Goal: Task Accomplishment & Management: Complete application form

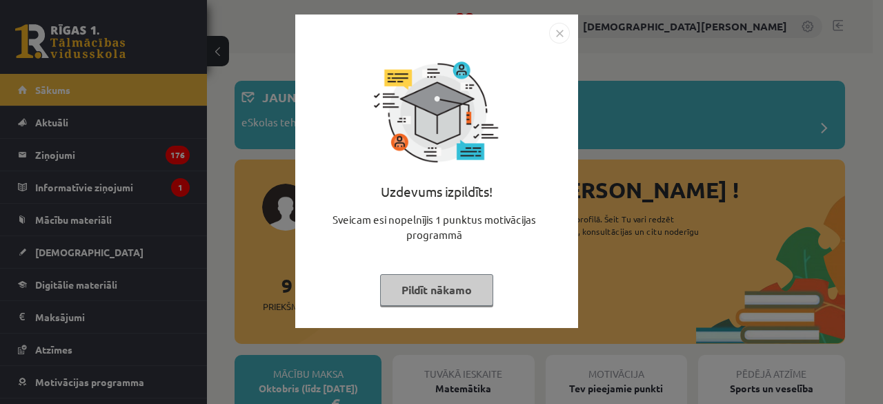
click at [556, 37] on img "Close" at bounding box center [559, 33] width 21 height 21
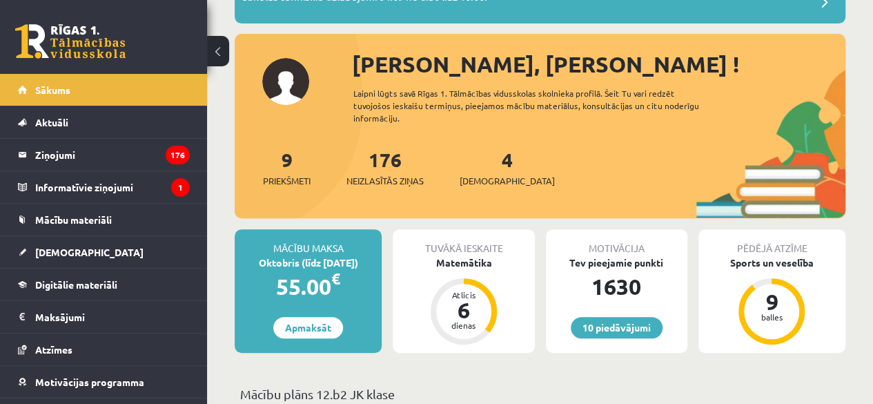
scroll to position [131, 0]
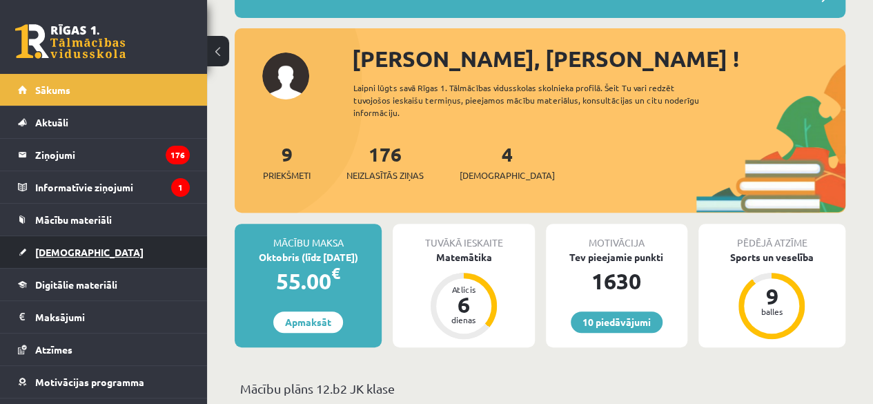
click at [77, 250] on link "[DEMOGRAPHIC_DATA]" at bounding box center [104, 252] width 172 height 32
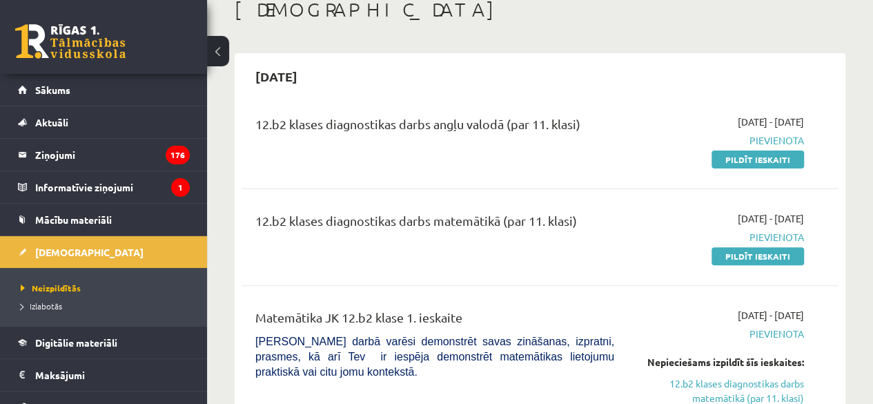
scroll to position [81, 0]
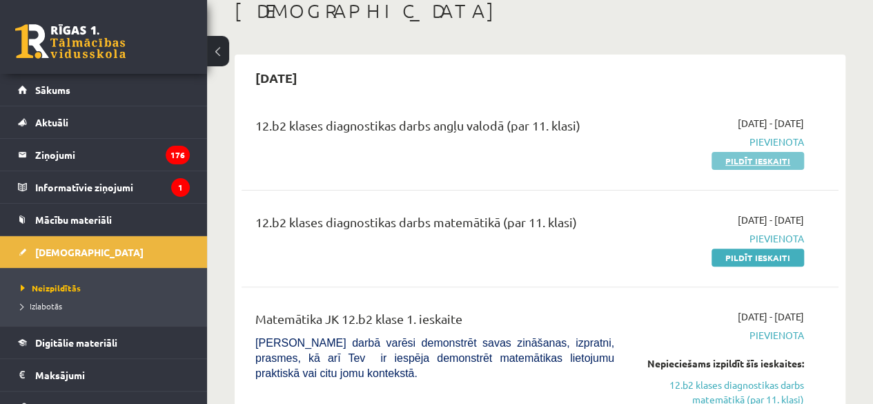
click at [734, 159] on link "Pildīt ieskaiti" at bounding box center [758, 161] width 92 height 18
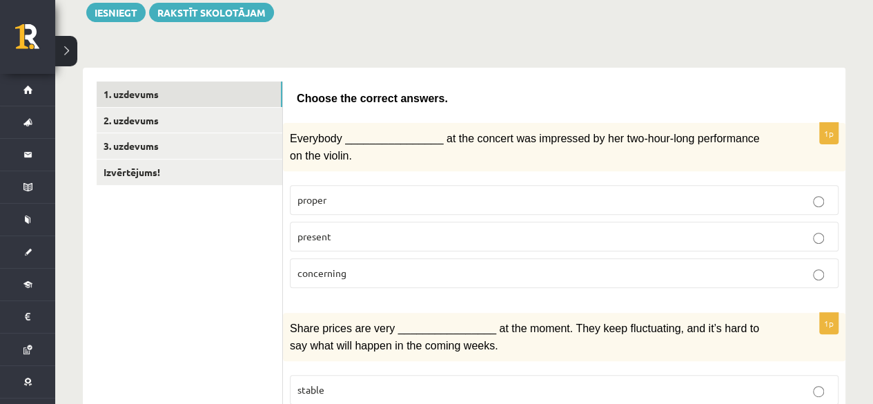
scroll to position [168, 0]
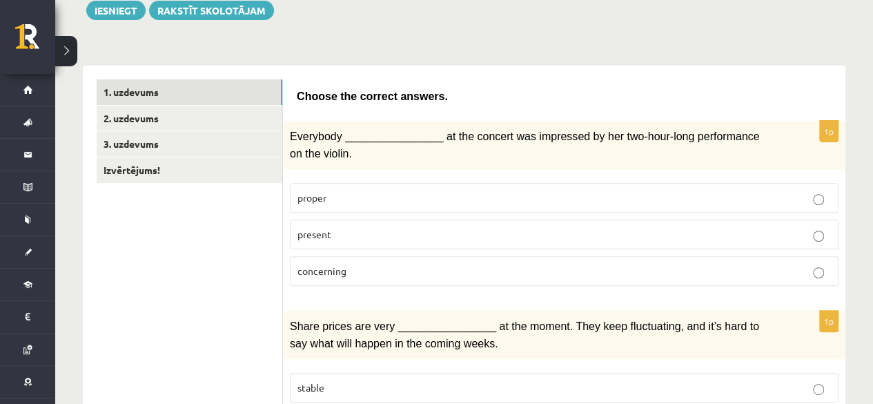
click at [399, 236] on p "present" at bounding box center [563, 234] width 533 height 14
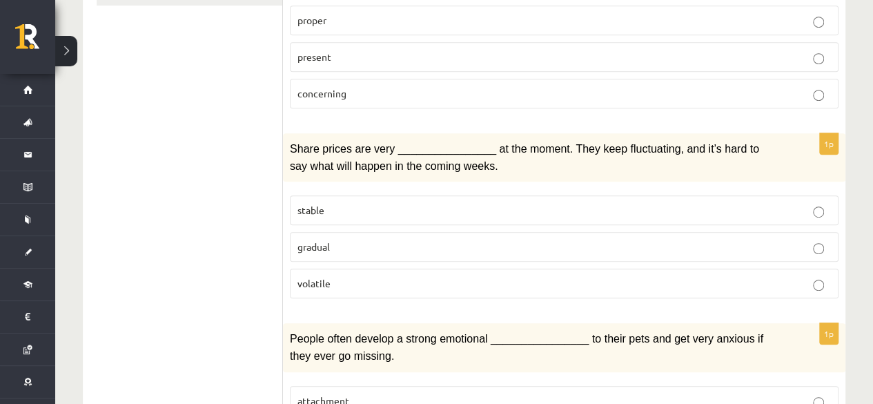
scroll to position [347, 0]
click at [382, 275] on p "volatile" at bounding box center [563, 282] width 533 height 14
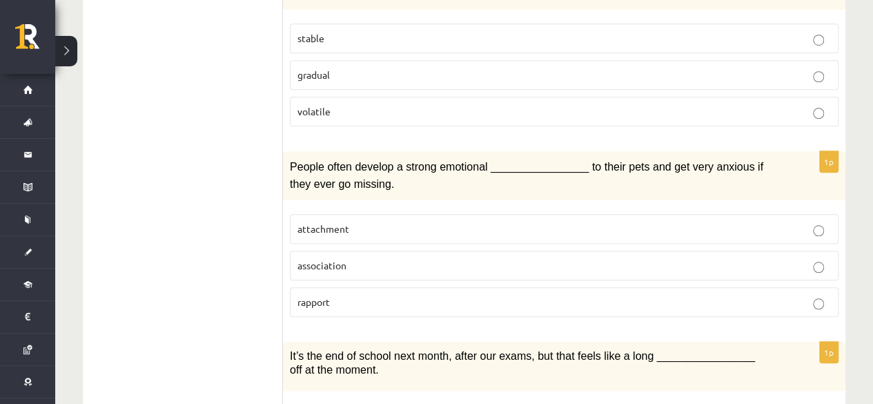
scroll to position [518, 0]
click at [394, 221] on p "attachment" at bounding box center [563, 228] width 533 height 14
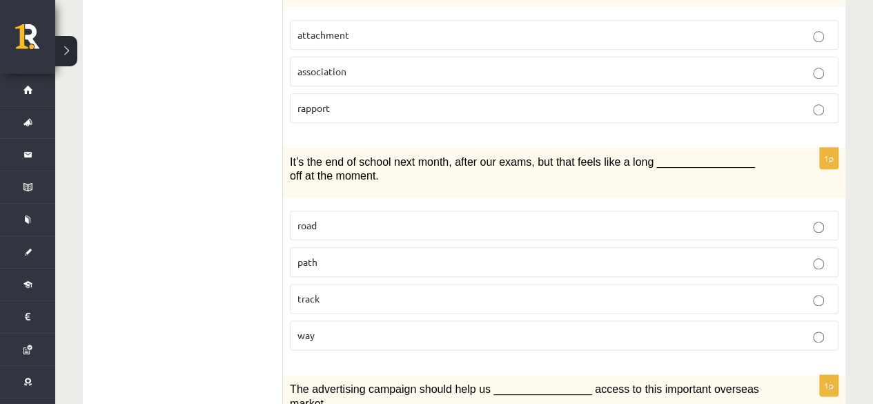
scroll to position [713, 0]
click at [355, 328] on label "way" at bounding box center [564, 334] width 549 height 30
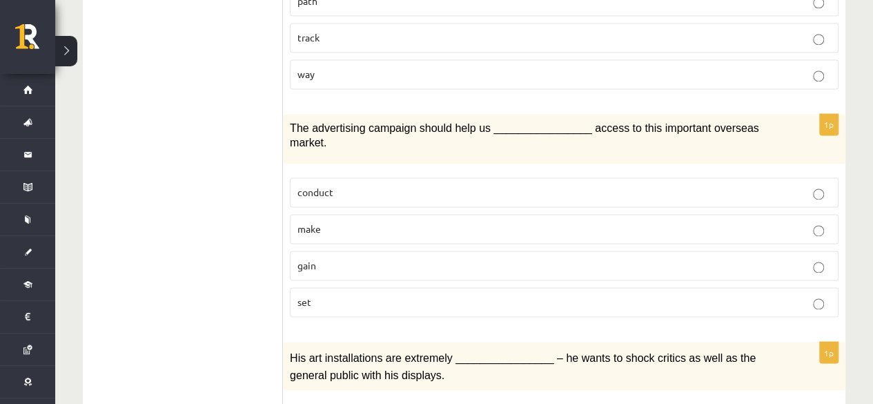
scroll to position [974, 0]
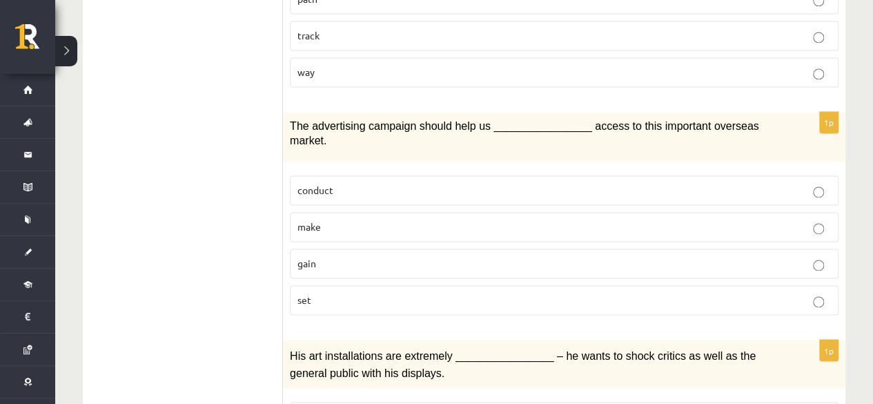
click at [343, 256] on p "gain" at bounding box center [563, 263] width 533 height 14
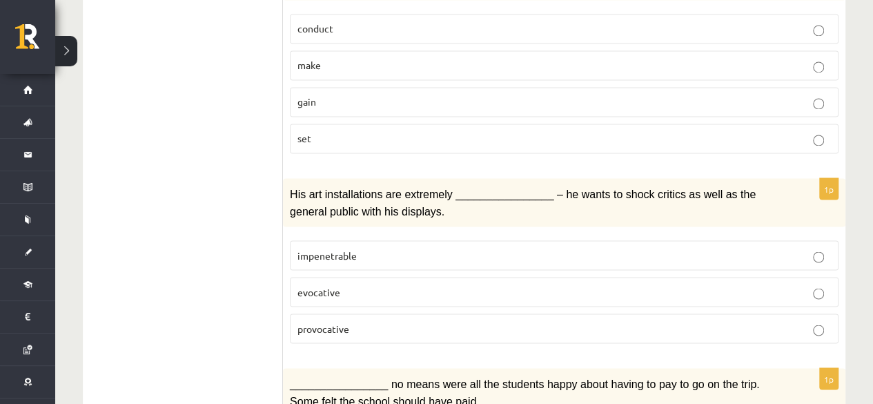
scroll to position [1137, 0]
click at [369, 320] on p "provocative" at bounding box center [563, 327] width 533 height 14
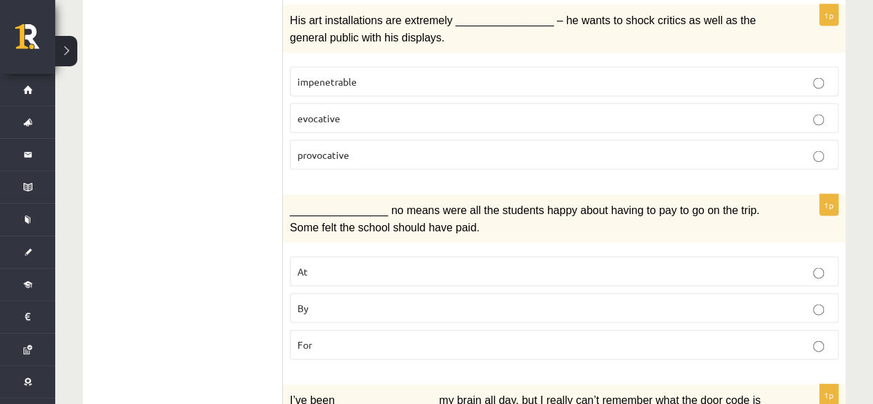
scroll to position [1335, 0]
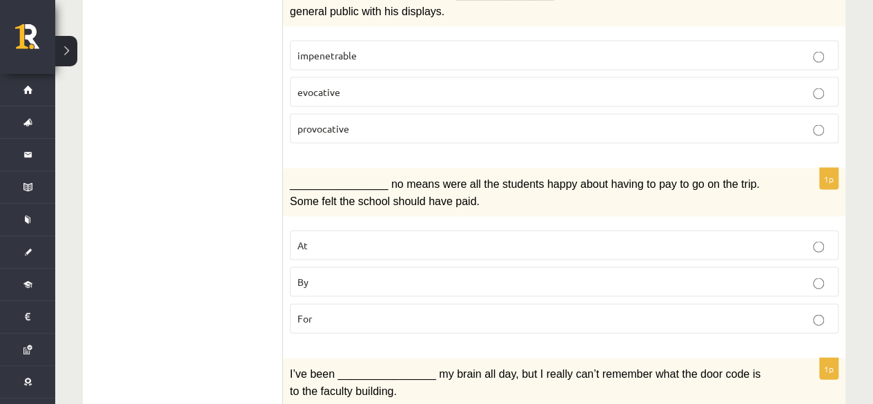
click at [355, 275] on p "By" at bounding box center [563, 282] width 533 height 14
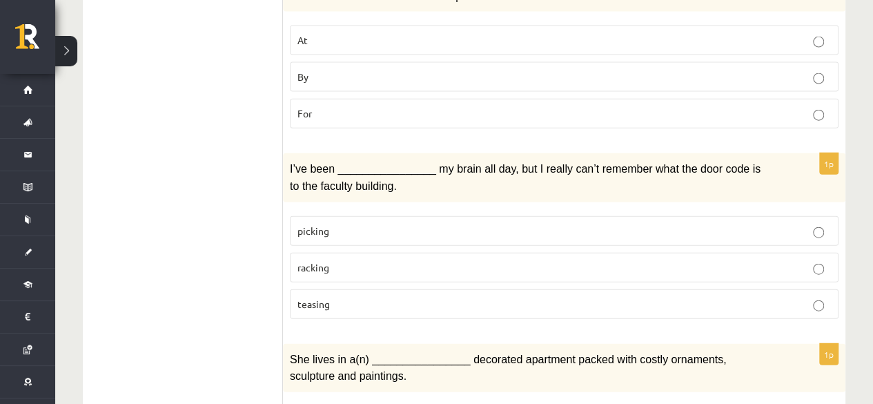
scroll to position [1541, 0]
click at [353, 223] on p "picking" at bounding box center [563, 230] width 533 height 14
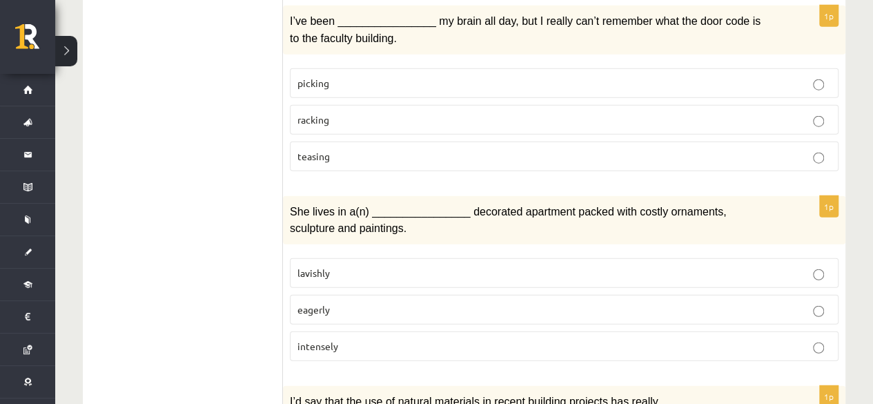
scroll to position [1689, 0]
click at [365, 265] on p "lavishly" at bounding box center [563, 272] width 533 height 14
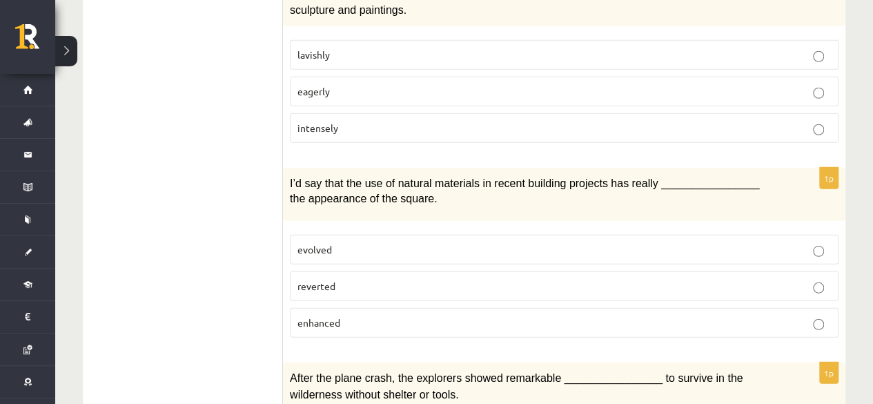
scroll to position [1907, 0]
click at [386, 242] on p "evolved" at bounding box center [563, 249] width 533 height 14
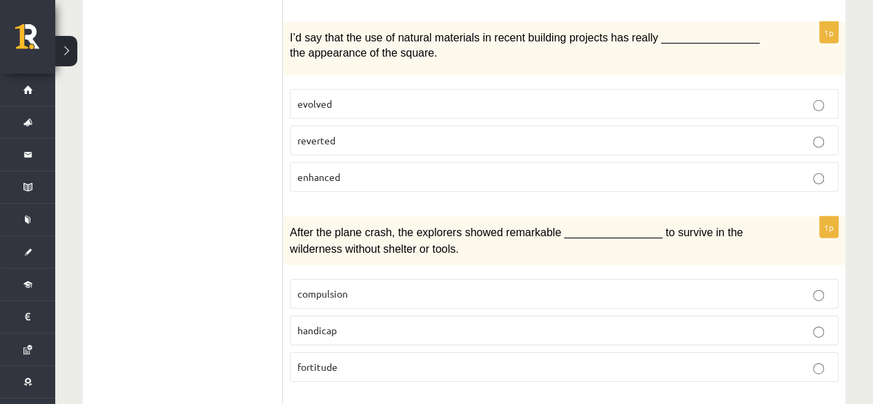
scroll to position [2052, 0]
click at [393, 359] on p "fortitude" at bounding box center [563, 366] width 533 height 14
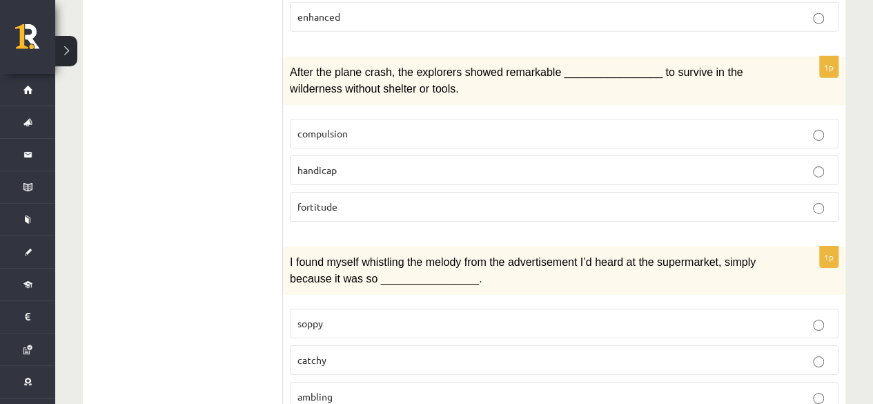
scroll to position [2222, 0]
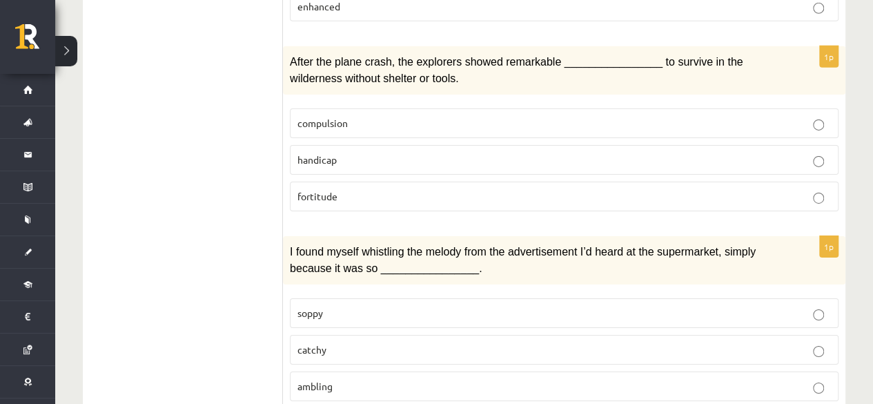
click at [369, 342] on p "catchy" at bounding box center [563, 349] width 533 height 14
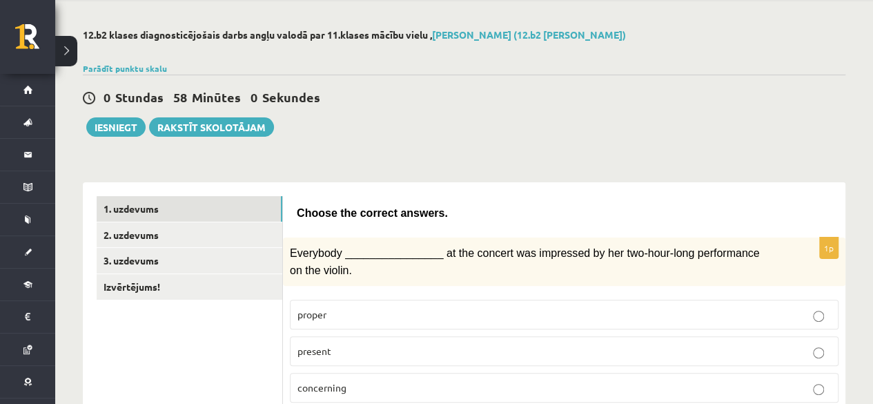
scroll to position [33, 0]
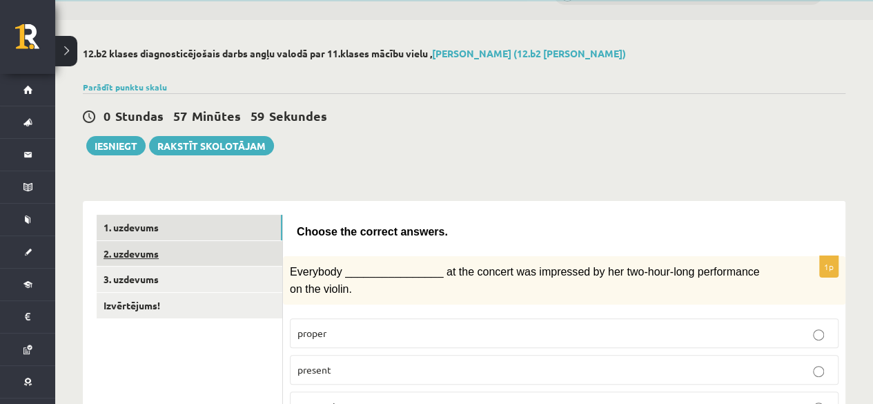
click at [188, 254] on link "2. uzdevums" at bounding box center [190, 254] width 186 height 26
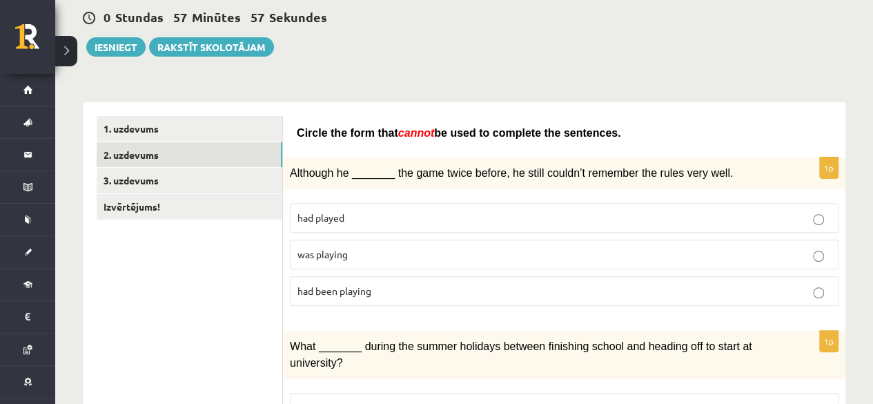
scroll to position [133, 0]
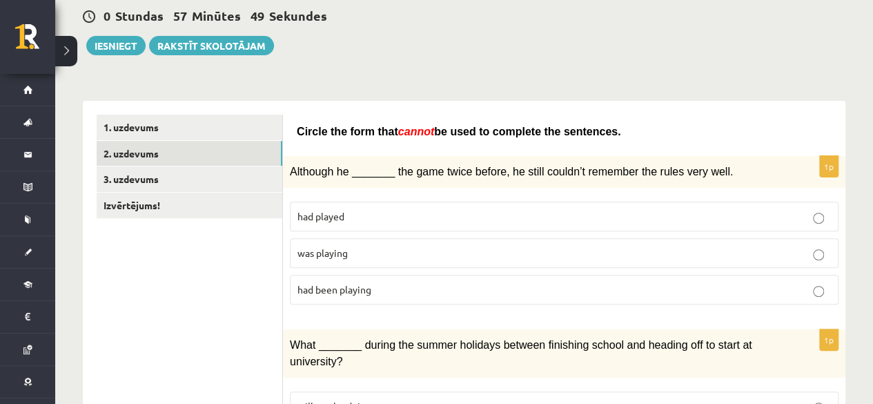
click at [399, 251] on p "was playing" at bounding box center [563, 253] width 533 height 14
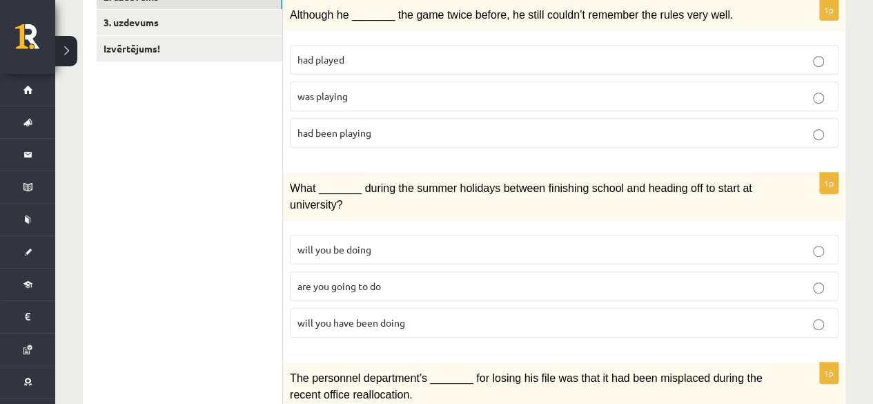
scroll to position [291, 0]
click at [392, 315] on span "will you have been doing" at bounding box center [351, 321] width 108 height 12
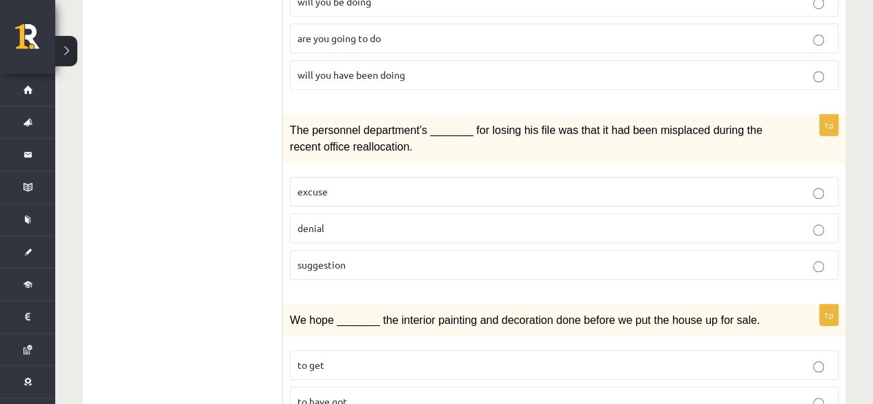
scroll to position [538, 0]
click at [367, 220] on p "denial" at bounding box center [563, 227] width 533 height 14
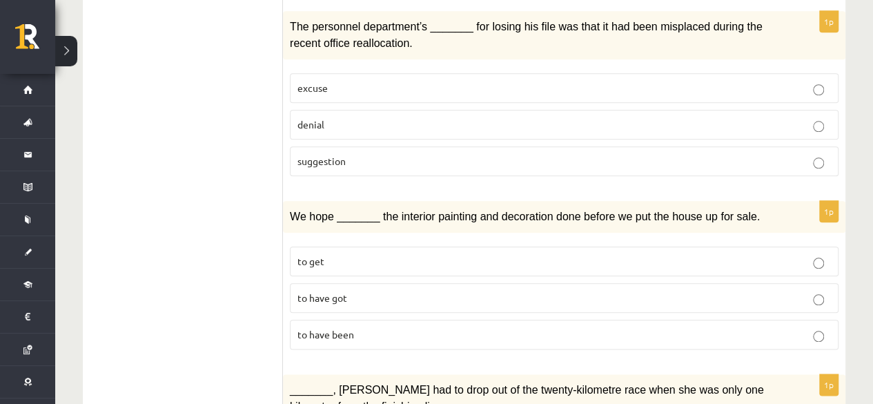
scroll to position [644, 0]
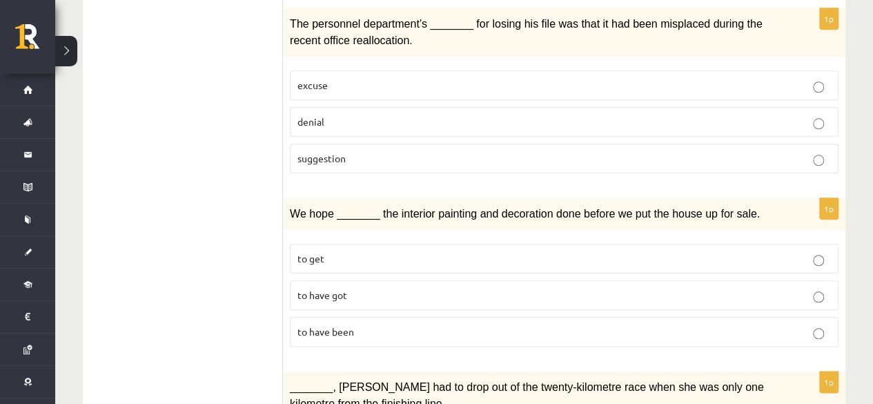
click at [366, 324] on p "to have been" at bounding box center [563, 331] width 533 height 14
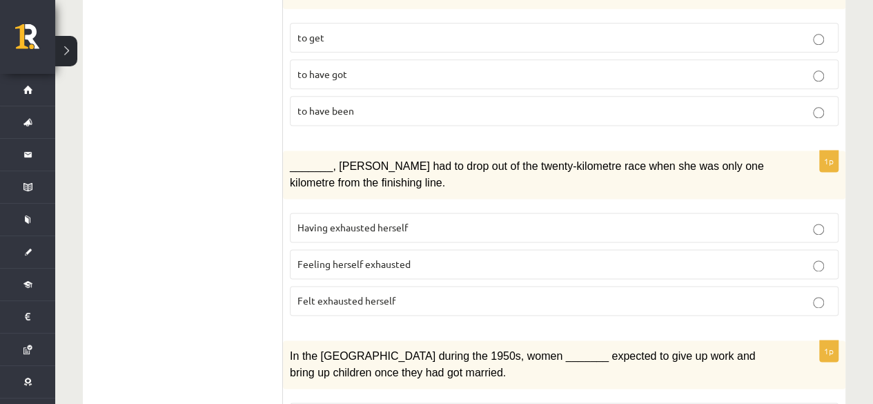
scroll to position [865, 0]
click at [402, 257] on span "Feeling herself exhausted" at bounding box center [353, 263] width 113 height 12
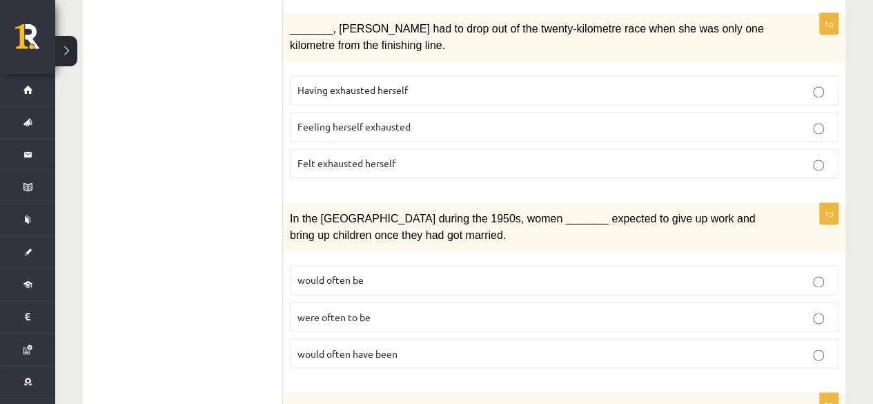
scroll to position [1003, 0]
click at [371, 346] on span "would often have been" at bounding box center [347, 352] width 100 height 12
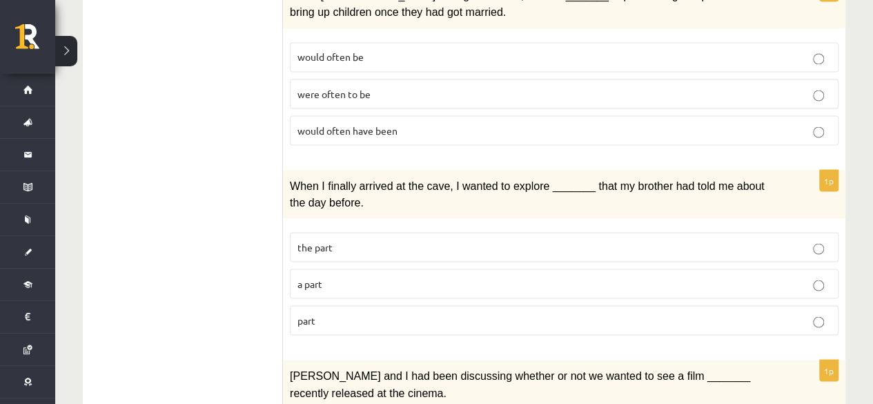
scroll to position [1231, 0]
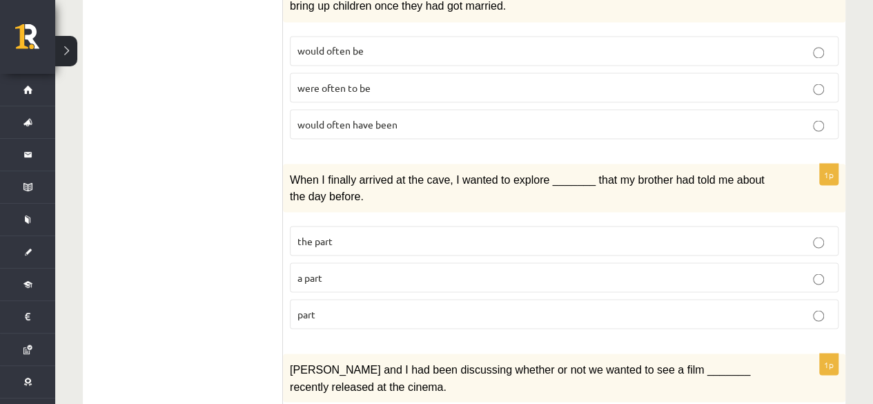
click at [371, 306] on p "part" at bounding box center [563, 313] width 533 height 14
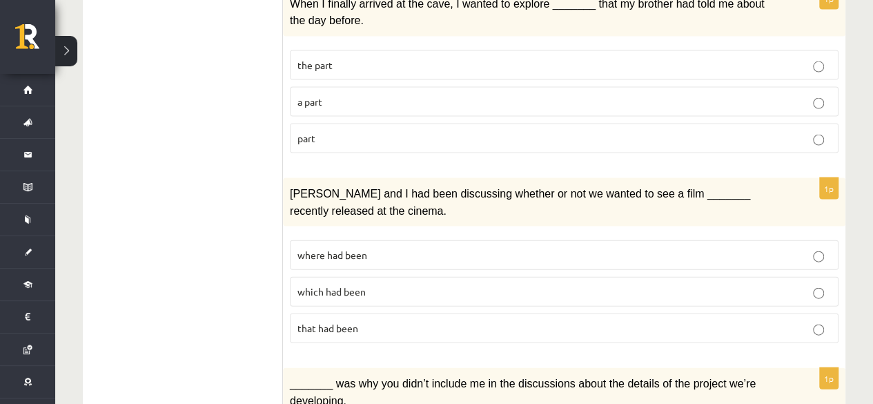
scroll to position [1405, 0]
click at [378, 242] on label "where had been" at bounding box center [564, 257] width 549 height 30
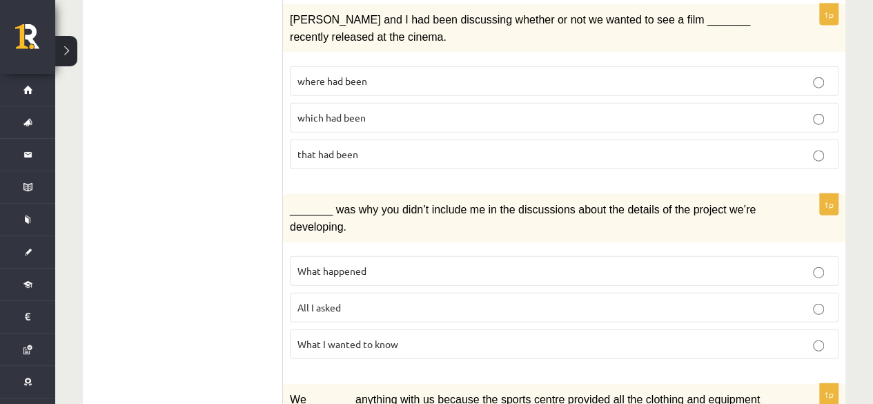
scroll to position [1581, 0]
click at [374, 263] on p "What happened" at bounding box center [563, 270] width 533 height 14
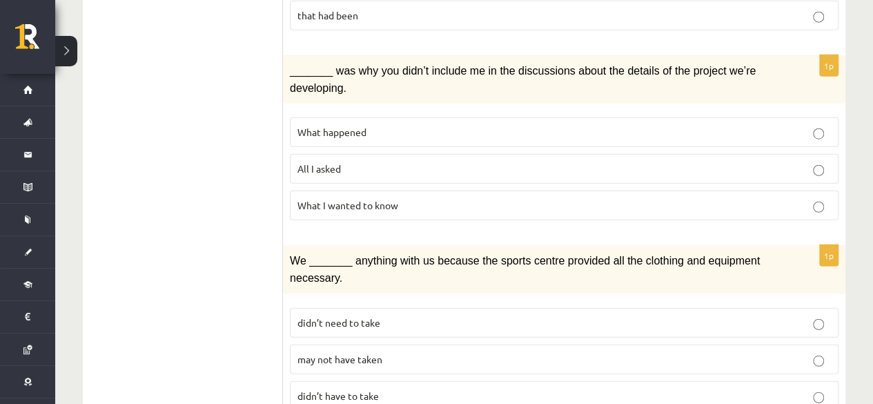
scroll to position [1730, 0]
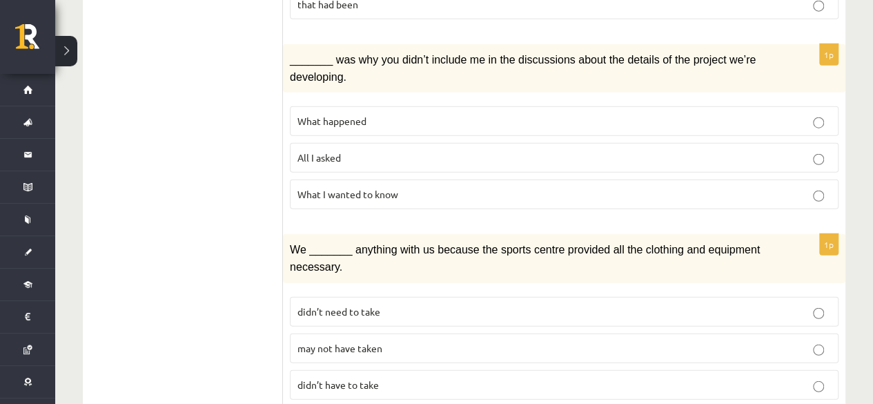
click at [377, 378] on span "didn’t have to take" at bounding box center [337, 384] width 81 height 12
click at [385, 341] on p "may not have taken" at bounding box center [563, 348] width 533 height 14
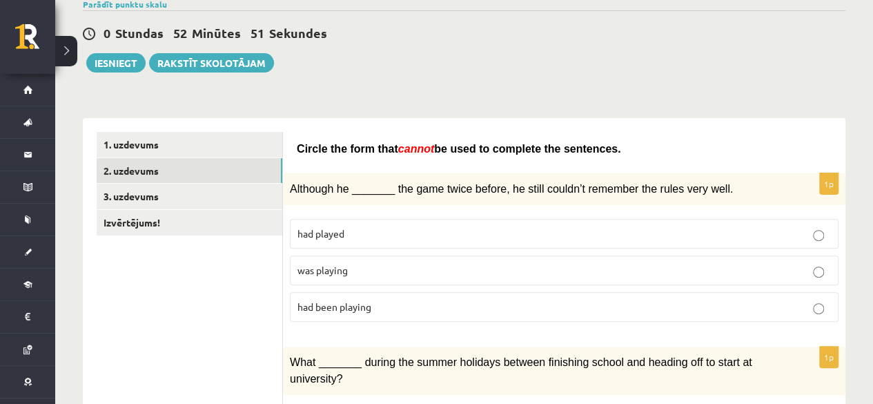
scroll to position [107, 0]
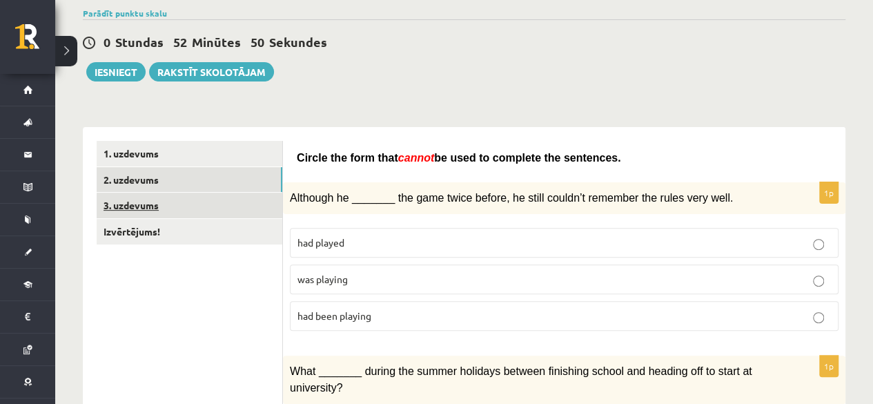
click at [193, 201] on link "3. uzdevums" at bounding box center [190, 206] width 186 height 26
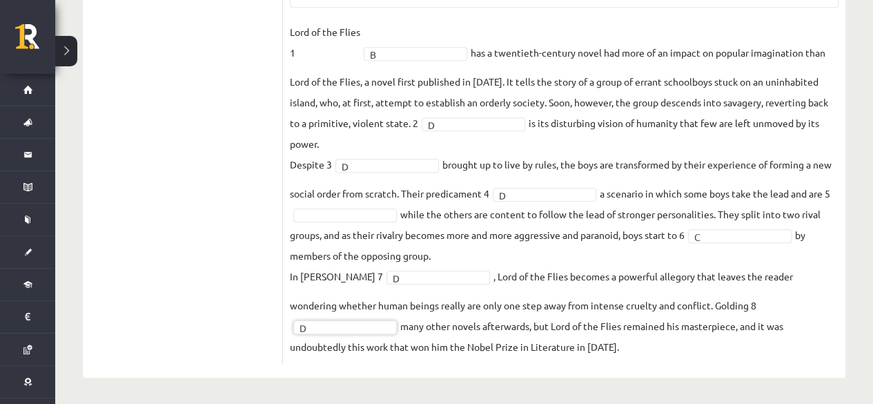
scroll to position [0, 0]
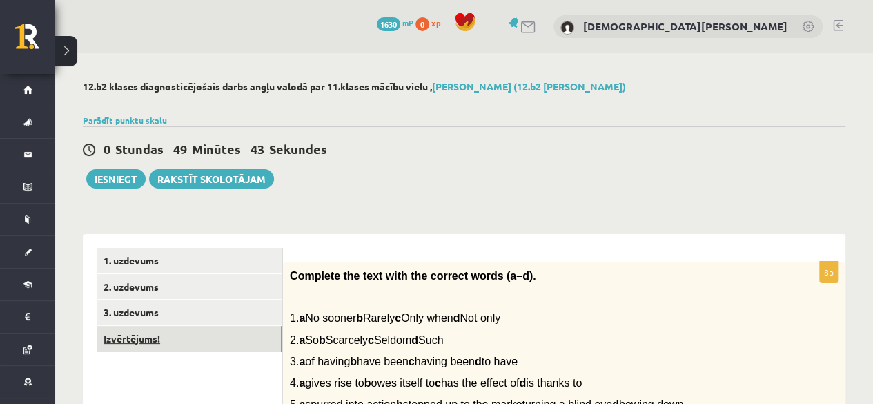
click at [235, 344] on link "Izvērtējums!" at bounding box center [190, 339] width 186 height 26
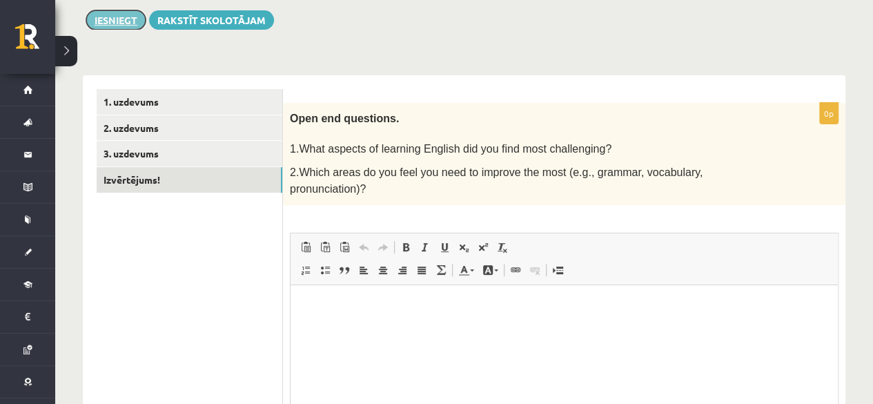
click at [109, 10] on button "Iesniegt" at bounding box center [115, 19] width 59 height 19
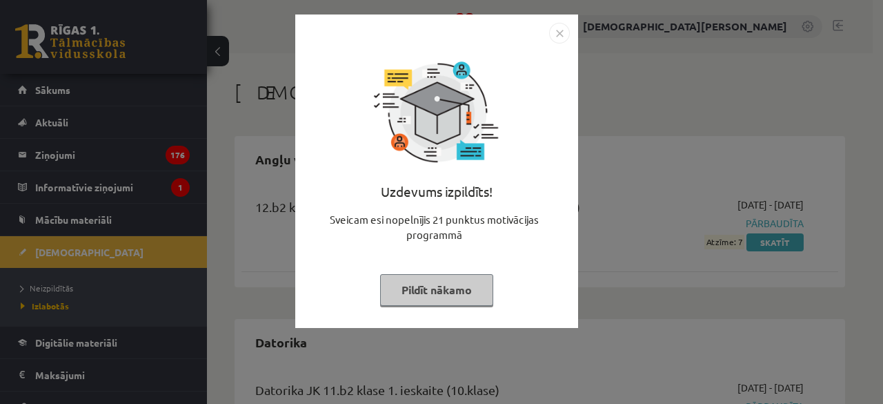
click at [563, 32] on img "Close" at bounding box center [559, 33] width 21 height 21
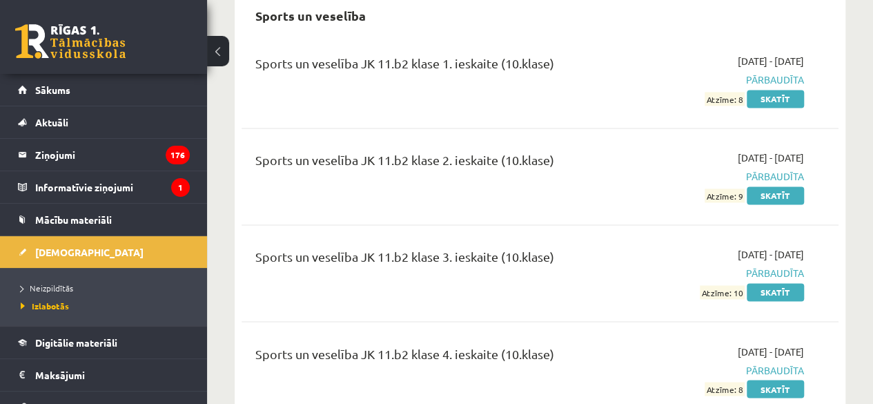
scroll to position [3643, 0]
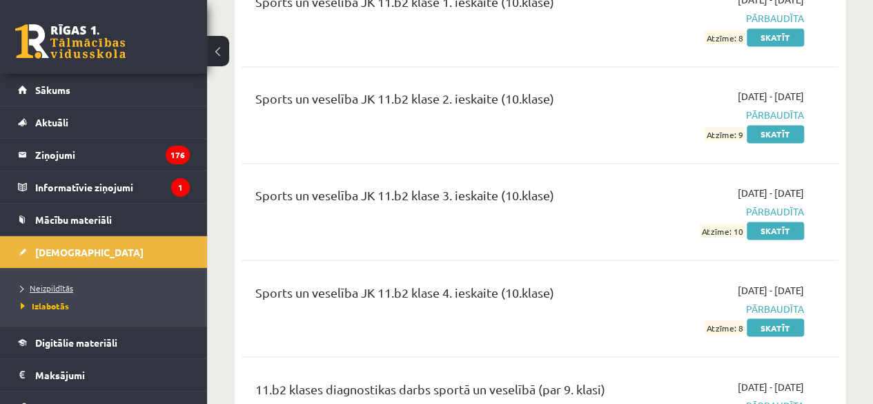
click at [71, 286] on span "Neizpildītās" at bounding box center [47, 287] width 52 height 11
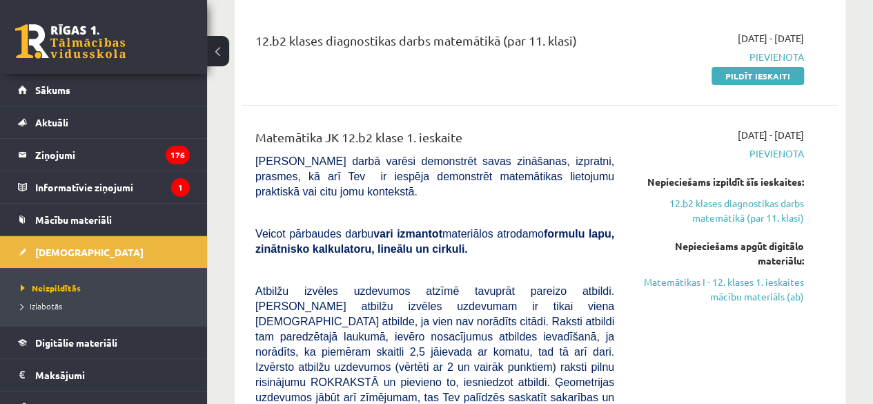
scroll to position [149, 0]
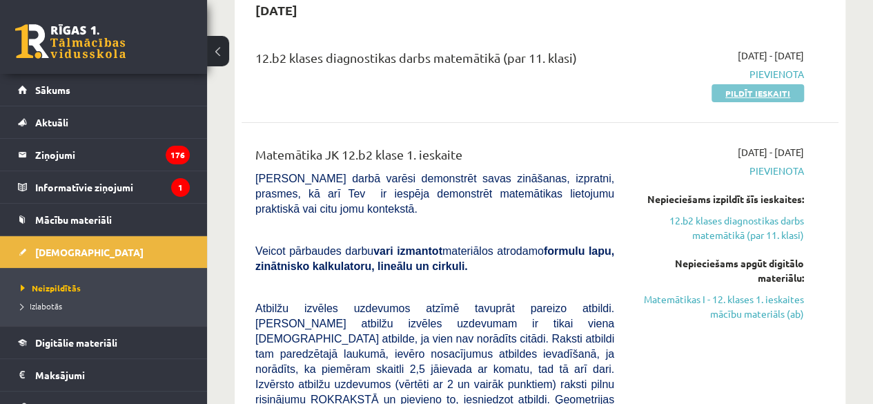
click at [755, 90] on link "Pildīt ieskaiti" at bounding box center [758, 93] width 92 height 18
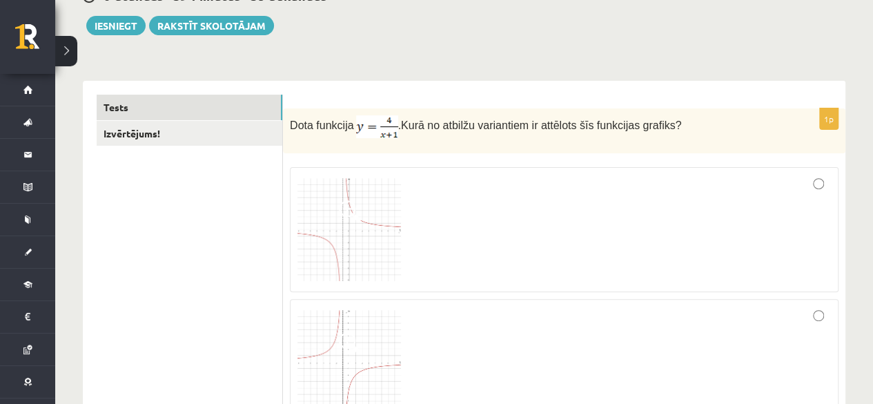
scroll to position [155, 0]
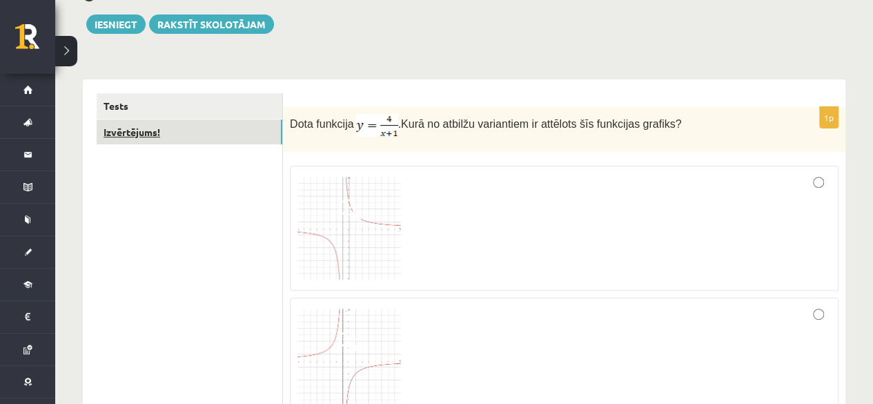
click at [202, 139] on link "Izvērtējums!" at bounding box center [190, 132] width 186 height 26
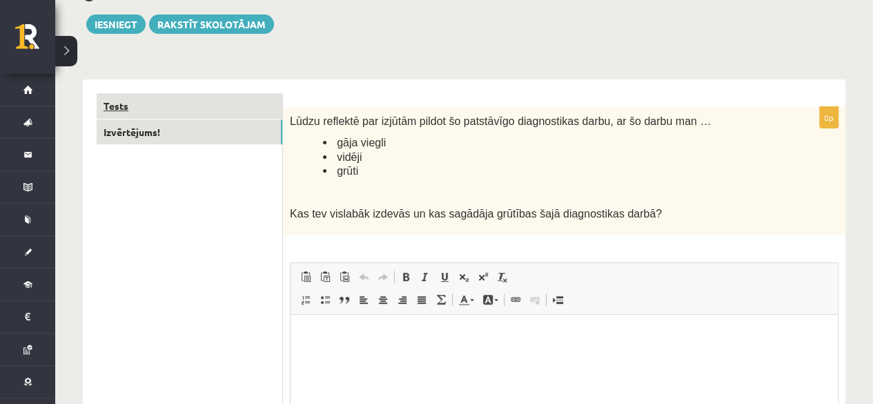
scroll to position [0, 0]
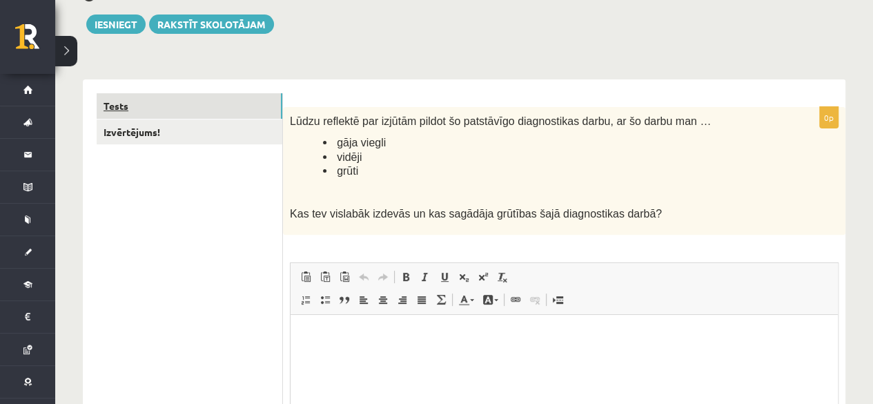
click at [166, 106] on link "Tests" at bounding box center [190, 106] width 186 height 26
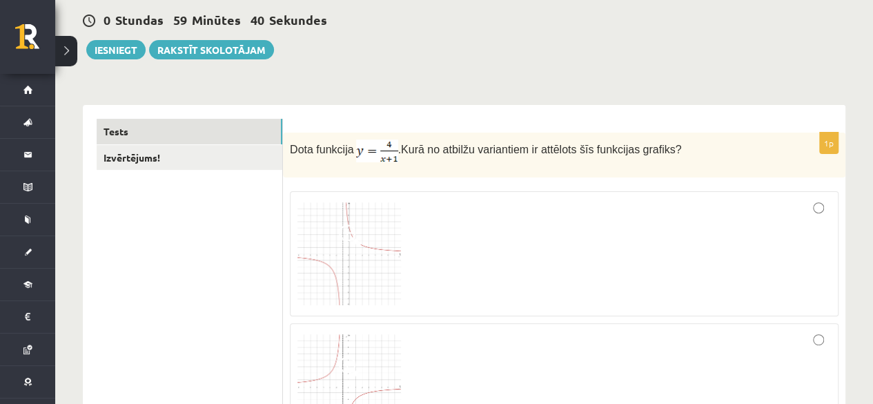
scroll to position [130, 0]
click at [356, 246] on img at bounding box center [349, 254] width 104 height 104
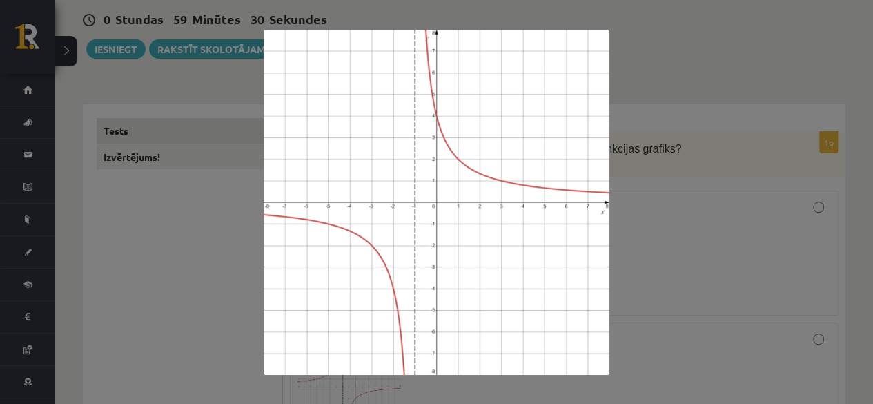
click at [679, 191] on div at bounding box center [436, 202] width 873 height 404
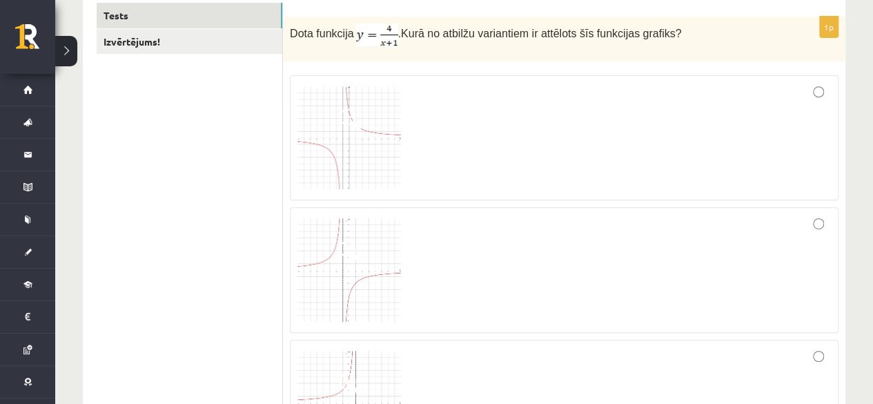
scroll to position [249, 0]
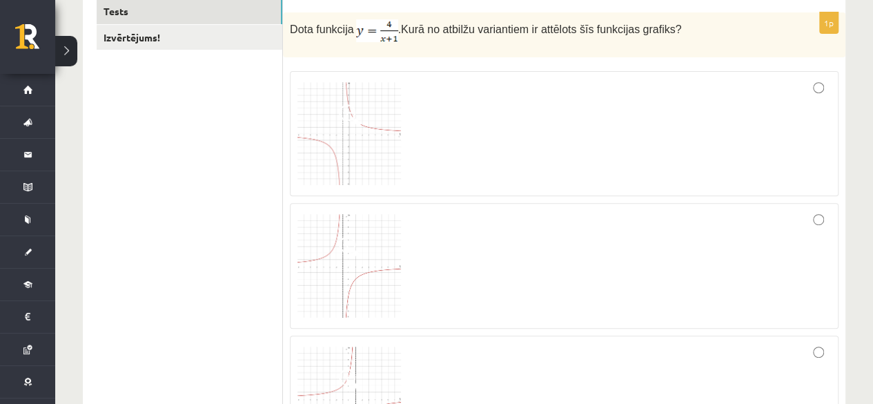
click at [366, 256] on img at bounding box center [349, 266] width 104 height 104
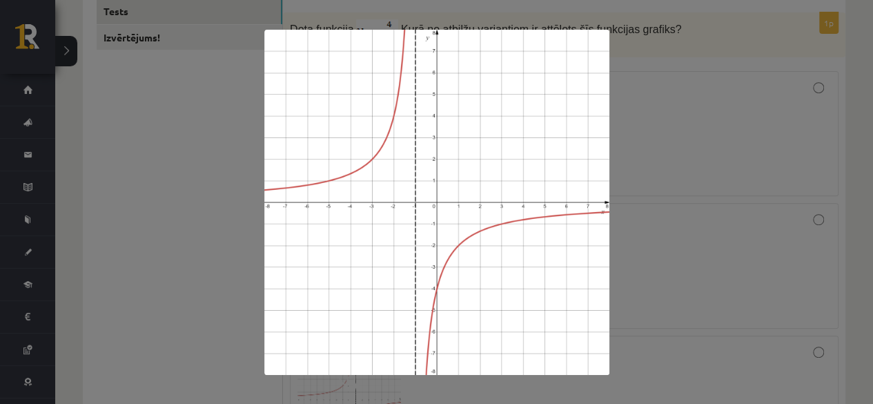
click at [673, 210] on div at bounding box center [436, 202] width 873 height 404
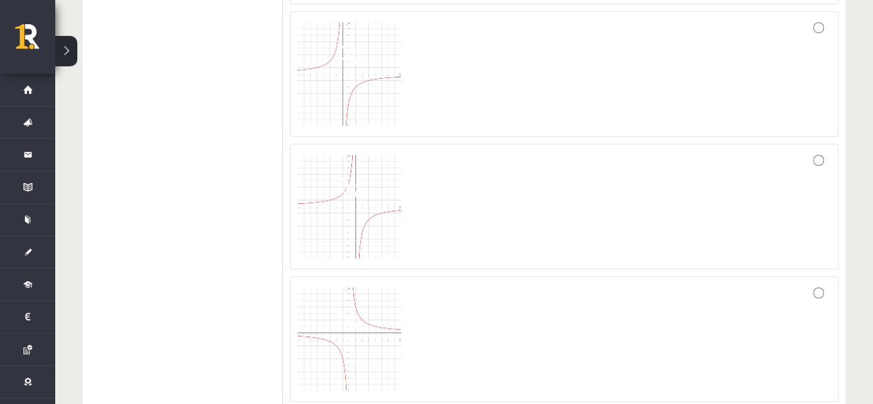
scroll to position [442, 0]
click at [320, 217] on img at bounding box center [349, 206] width 104 height 104
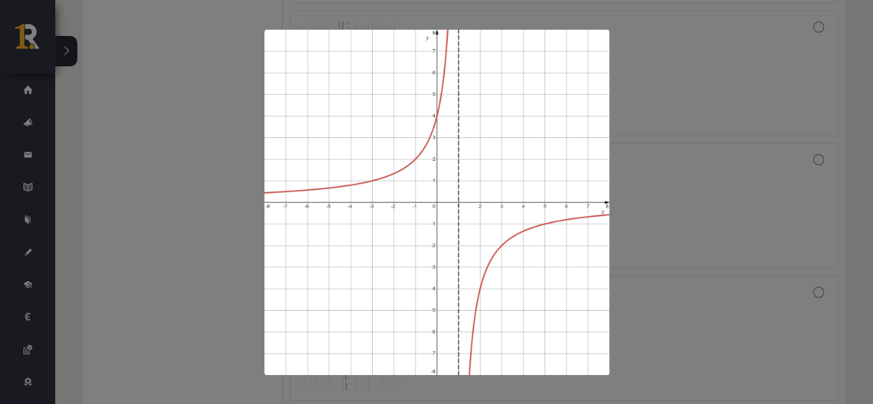
click at [700, 140] on div at bounding box center [436, 202] width 873 height 404
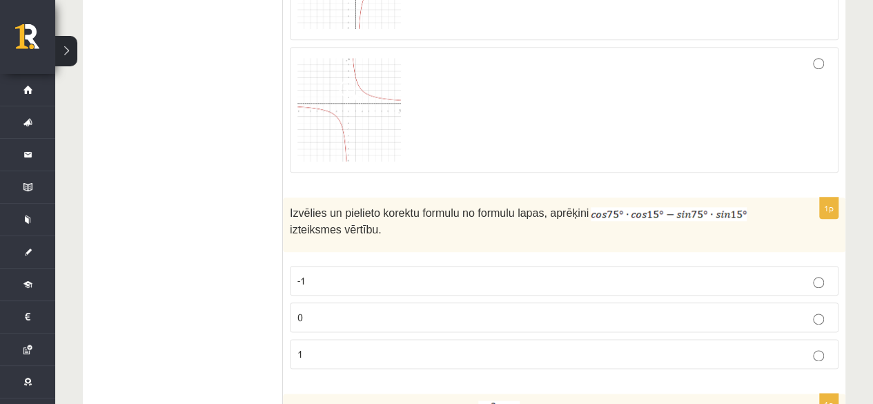
scroll to position [672, 0]
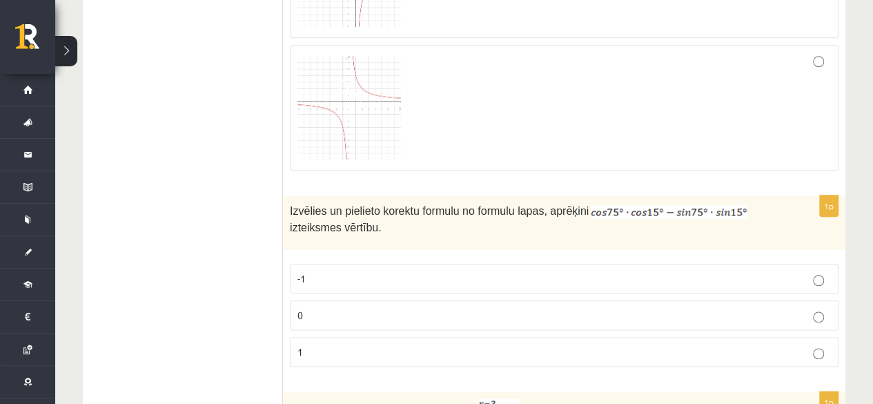
click at [351, 104] on img at bounding box center [349, 108] width 104 height 104
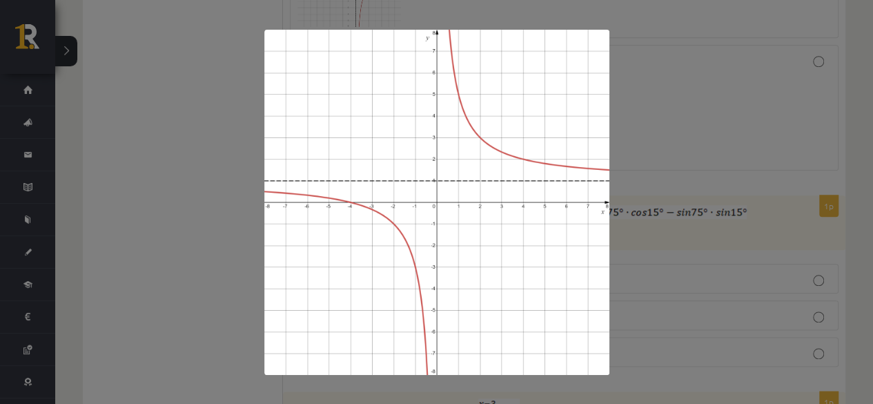
click at [631, 150] on div at bounding box center [436, 202] width 873 height 404
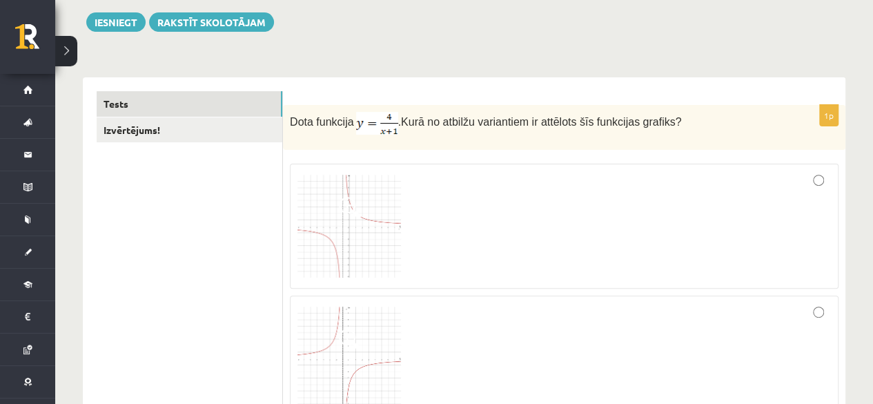
scroll to position [157, 0]
click at [360, 217] on img at bounding box center [349, 226] width 104 height 104
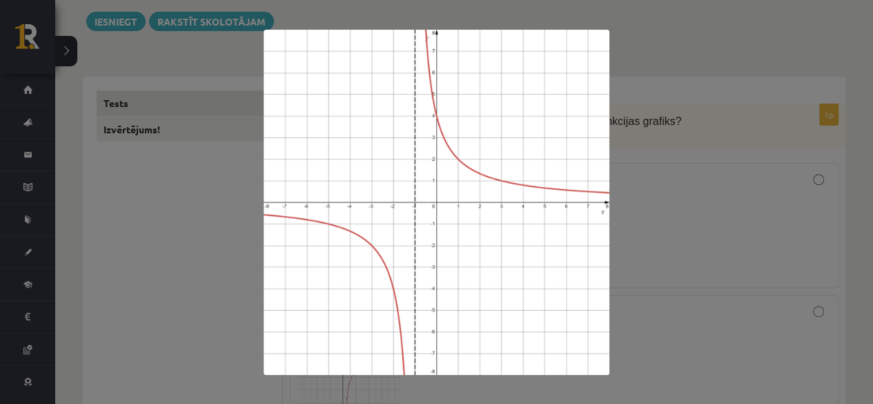
click at [662, 139] on div at bounding box center [436, 202] width 873 height 404
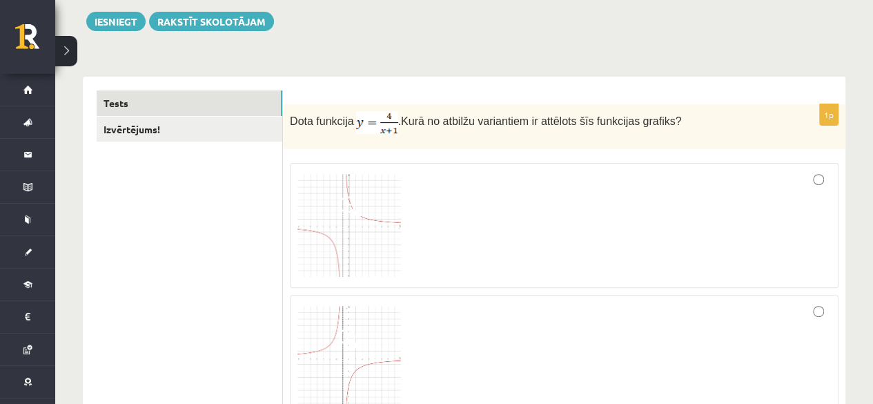
click at [667, 219] on div at bounding box center [563, 225] width 533 height 110
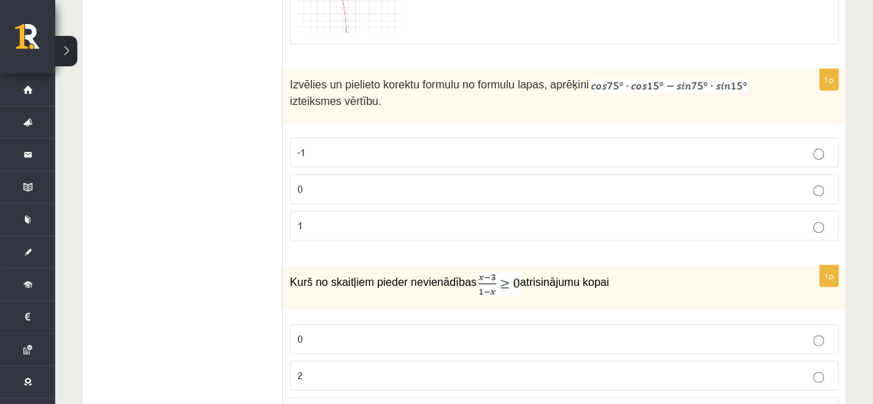
scroll to position [799, 0]
click at [418, 181] on p "0" at bounding box center [563, 188] width 533 height 14
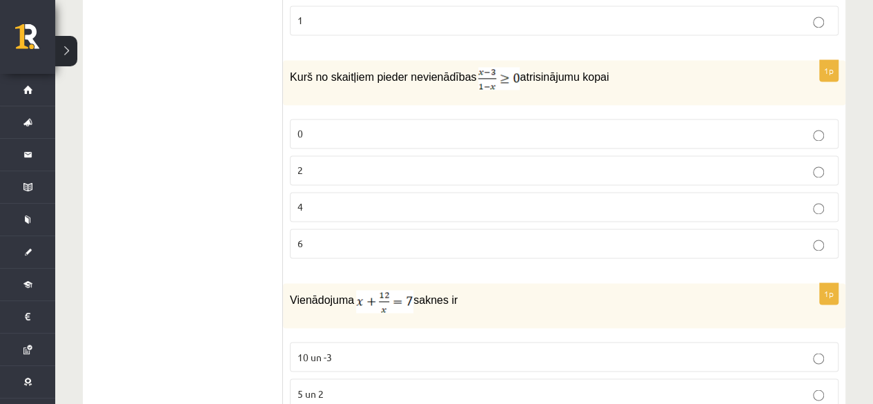
scroll to position [1004, 0]
click at [382, 166] on p "2" at bounding box center [563, 169] width 533 height 14
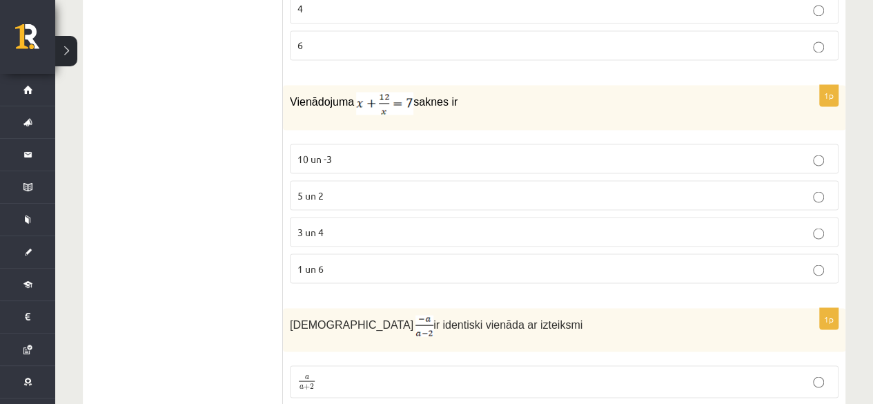
scroll to position [1203, 0]
click at [507, 228] on p "3 un 4" at bounding box center [563, 230] width 533 height 14
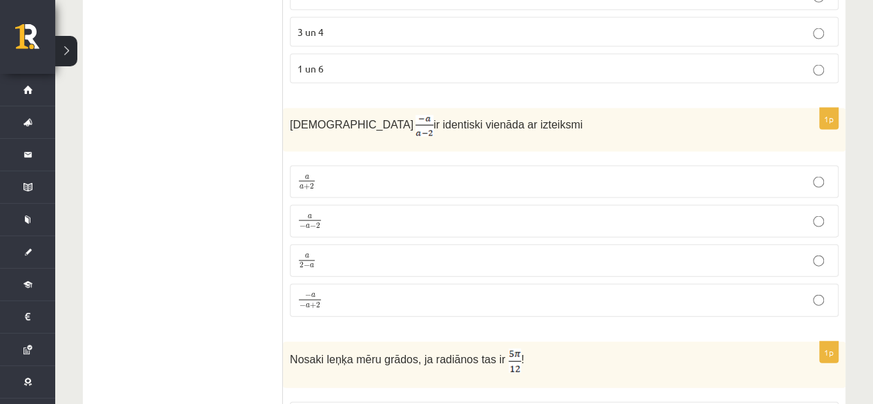
scroll to position [1404, 0]
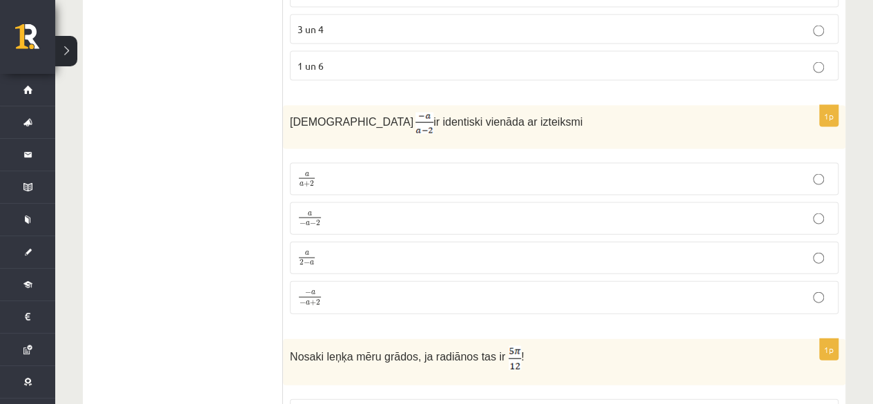
click at [346, 222] on label "a − a − 2 a − a − 2" at bounding box center [564, 218] width 549 height 32
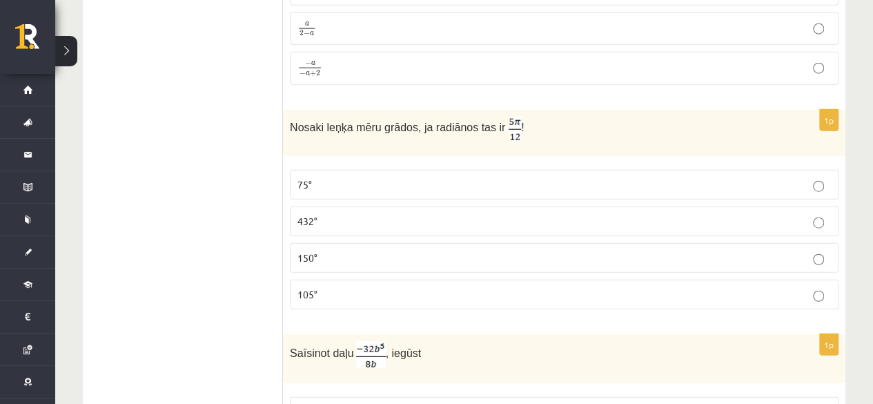
scroll to position [1634, 0]
click at [427, 286] on p "105°" at bounding box center [563, 293] width 533 height 14
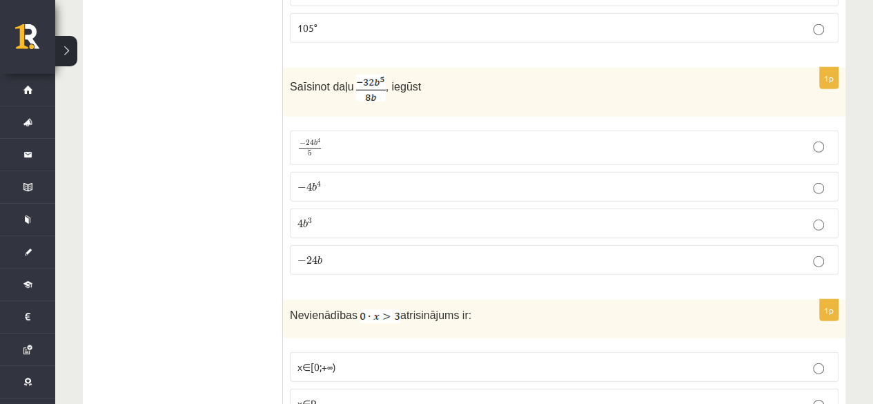
scroll to position [1900, 0]
click at [364, 179] on p "− 4 b 4 − 4 b 4" at bounding box center [563, 186] width 533 height 14
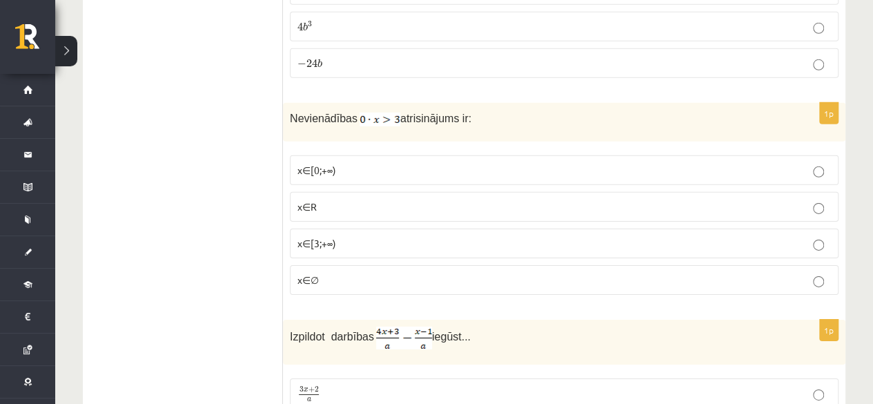
scroll to position [2097, 0]
click at [350, 272] on p "x∈∅" at bounding box center [563, 279] width 533 height 14
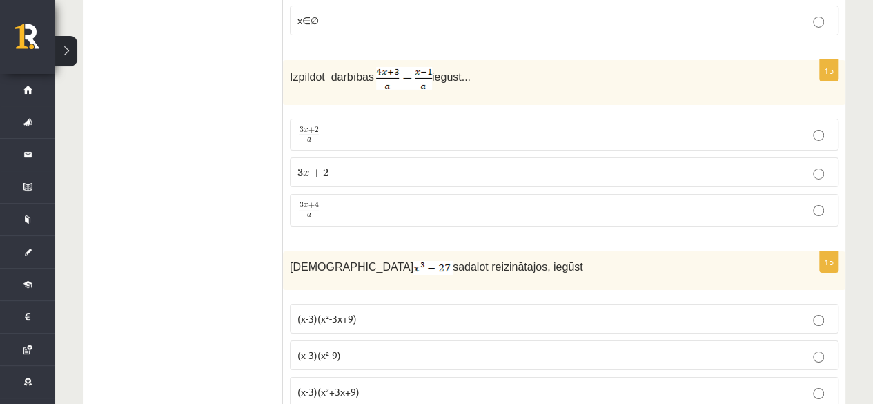
scroll to position [2355, 0]
click at [369, 202] on p "3 x + 4 a 3 x + 4 a" at bounding box center [563, 210] width 533 height 17
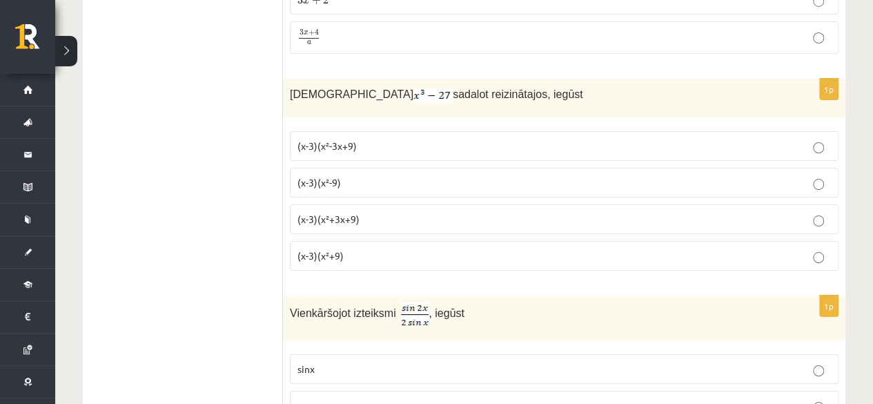
scroll to position [2530, 0]
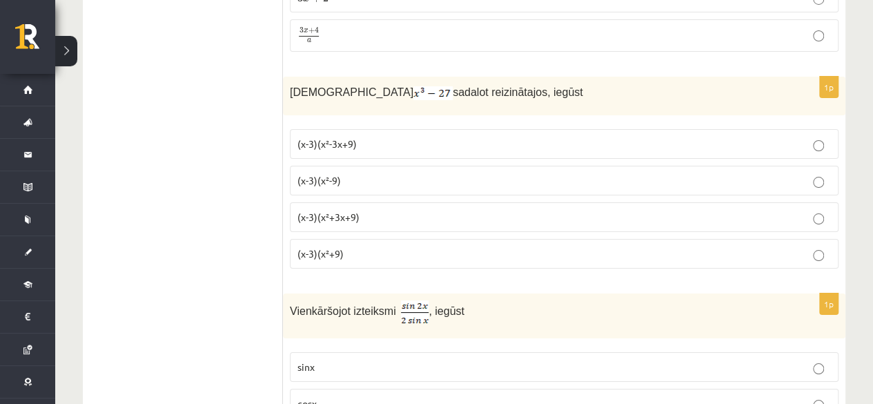
click at [369, 210] on p "(x-3)(x²+3x+9)" at bounding box center [563, 217] width 533 height 14
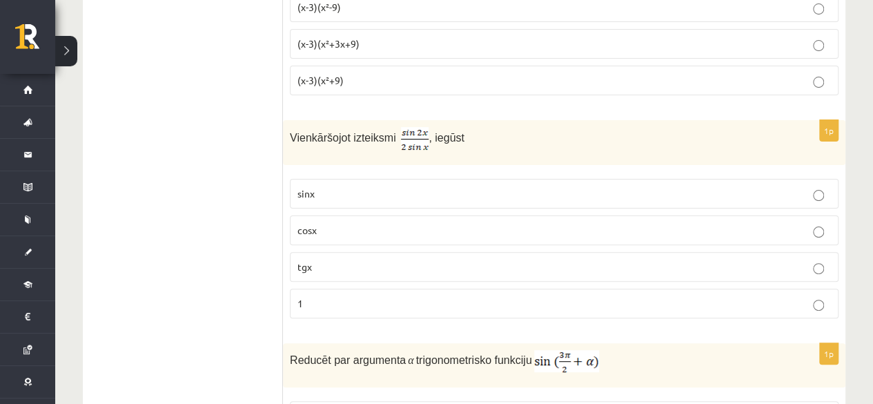
scroll to position [2704, 0]
click at [342, 186] on p "sinx" at bounding box center [563, 193] width 533 height 14
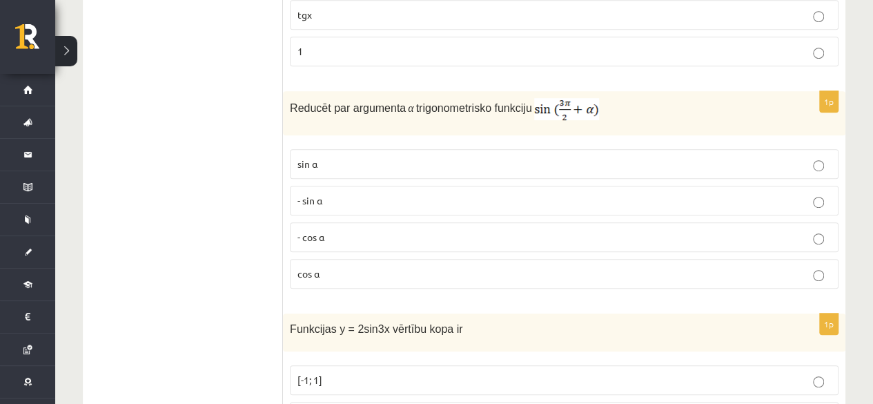
scroll to position [2959, 0]
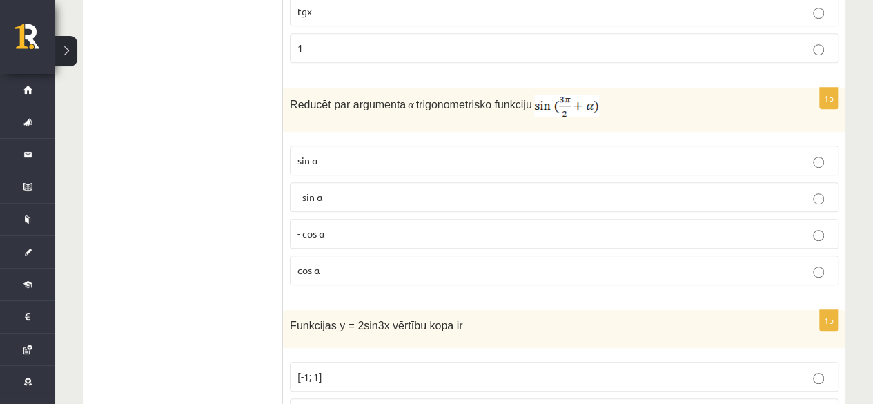
click at [342, 190] on p "- sin ⁡α" at bounding box center [563, 197] width 533 height 14
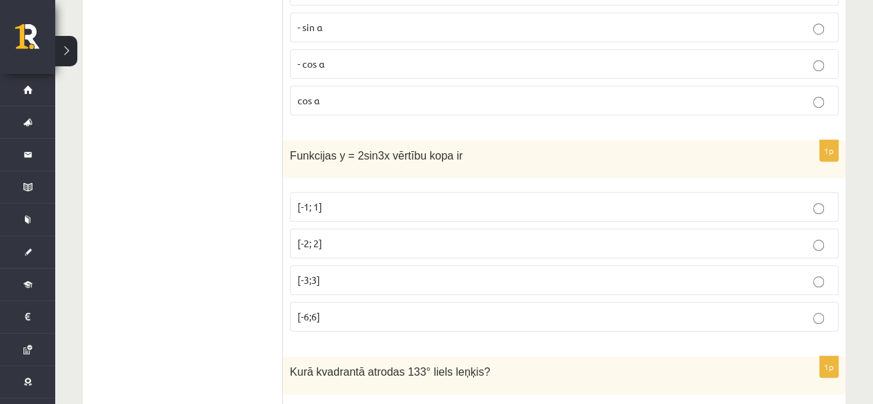
scroll to position [3130, 0]
click at [342, 198] on p "[-1; 1]" at bounding box center [563, 205] width 533 height 14
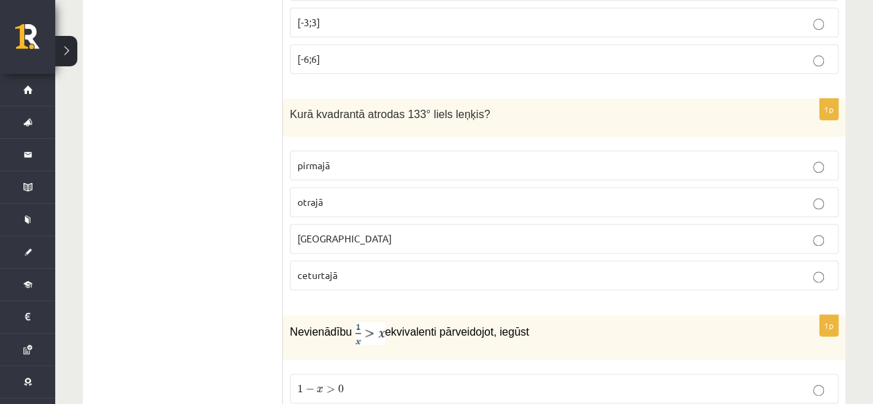
scroll to position [3386, 0]
click at [353, 223] on label "trešajā" at bounding box center [564, 238] width 549 height 30
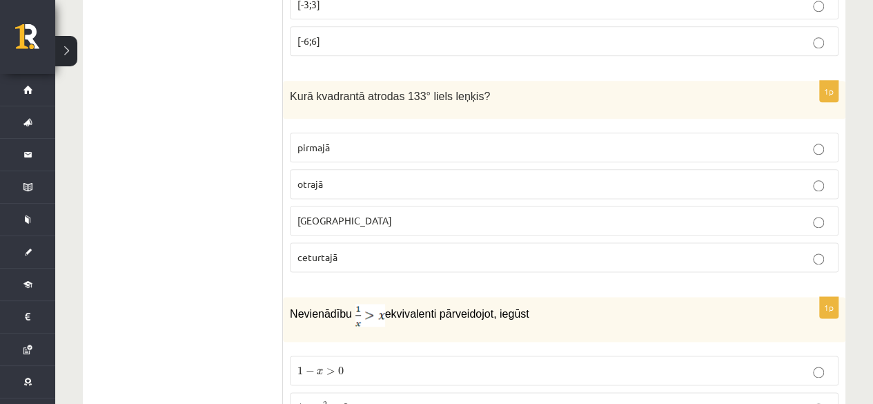
scroll to position [3403, 0]
click at [374, 177] on p "otrajā" at bounding box center [563, 184] width 533 height 14
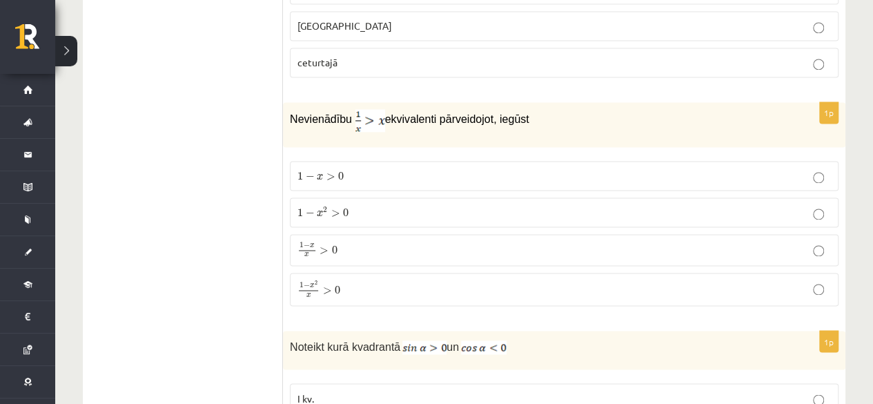
scroll to position [3599, 0]
click at [381, 160] on label "1 − x > 0 1 − x > 0" at bounding box center [564, 175] width 549 height 30
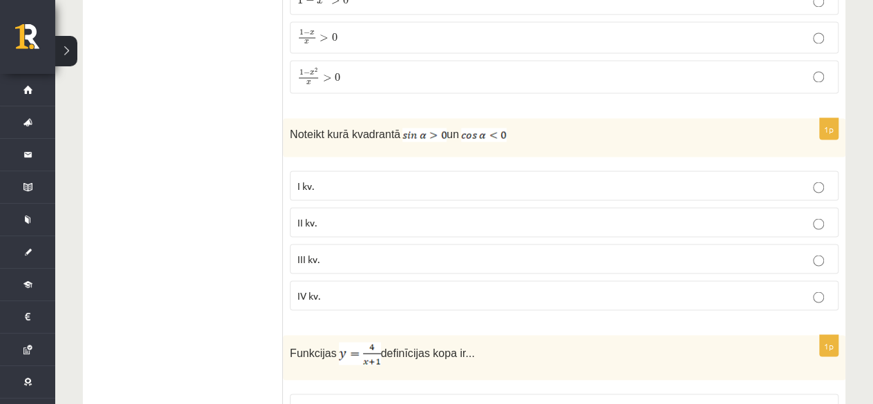
scroll to position [3815, 0]
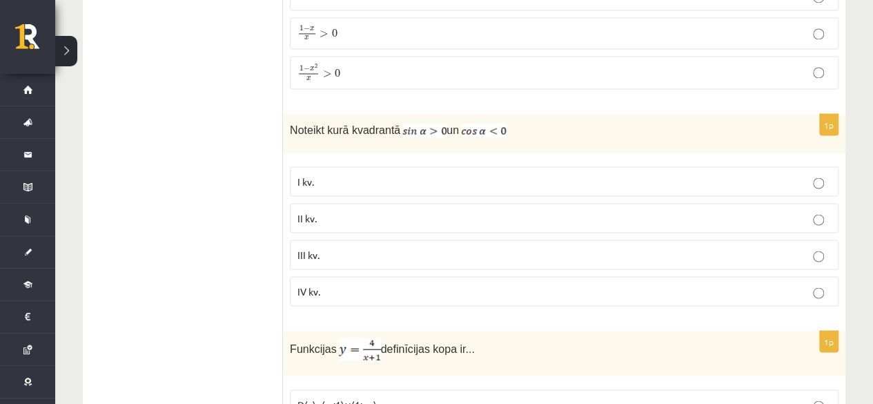
click at [345, 239] on label "III kv." at bounding box center [564, 254] width 549 height 30
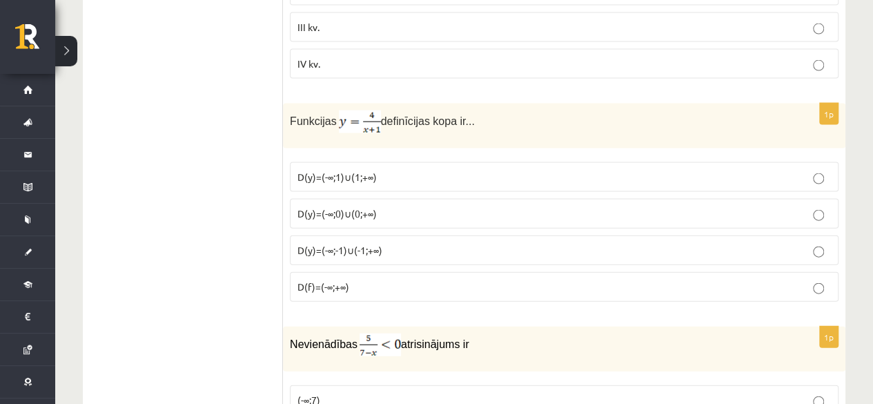
scroll to position [4043, 0]
click at [363, 243] on span "D(y)=(-∞;-1)∪(-1;+∞)" at bounding box center [339, 249] width 85 height 12
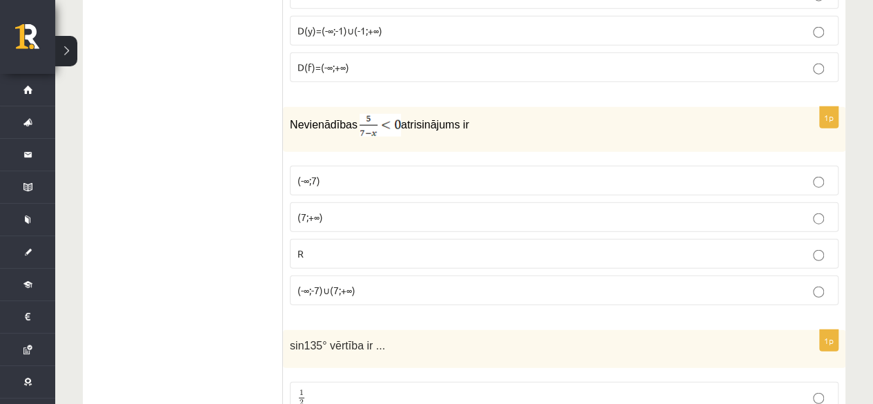
scroll to position [4262, 0]
click at [369, 209] on p "(7;+∞)" at bounding box center [563, 216] width 533 height 14
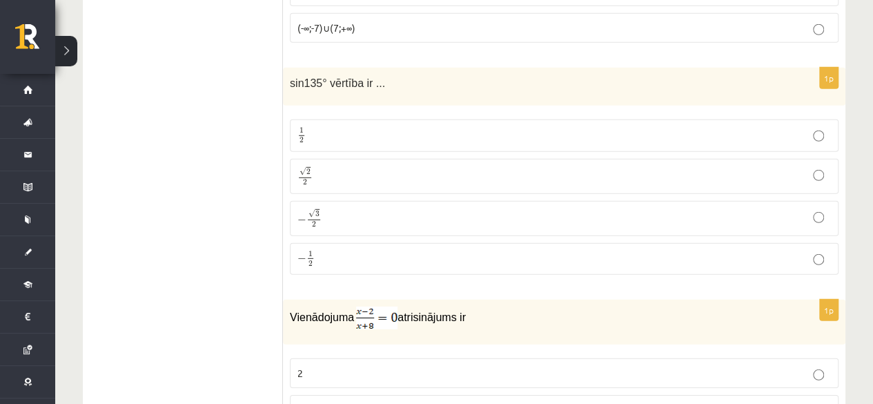
scroll to position [4542, 0]
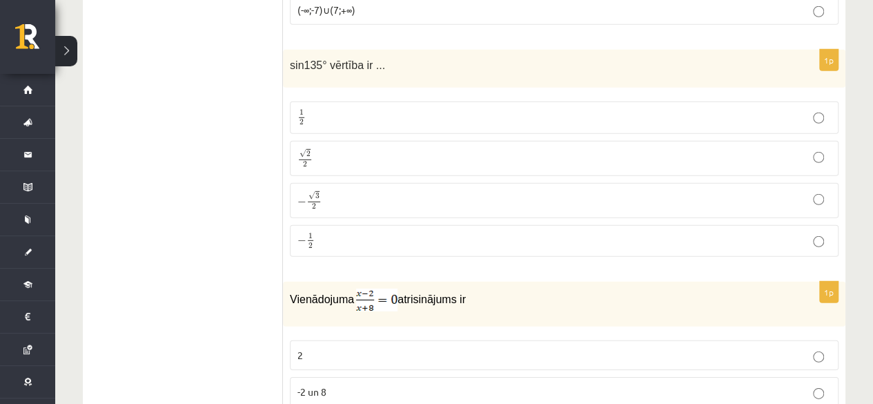
click at [356, 148] on p "√ 2 2 2 2" at bounding box center [563, 158] width 533 height 20
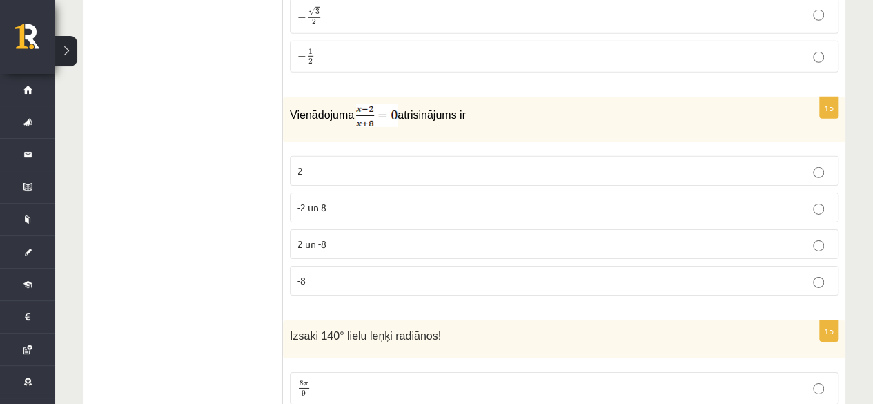
scroll to position [4727, 0]
click at [357, 163] on p "2" at bounding box center [563, 170] width 533 height 14
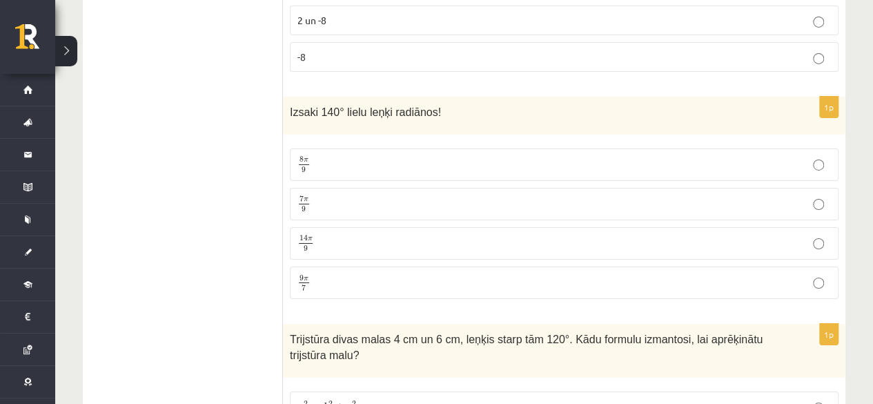
scroll to position [4951, 0]
click at [355, 155] on p "8 π 9 8 π 9" at bounding box center [563, 163] width 533 height 17
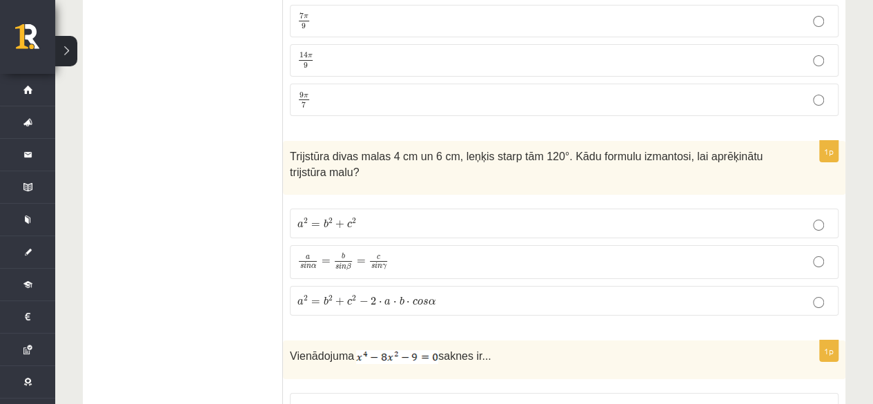
scroll to position [5148, 0]
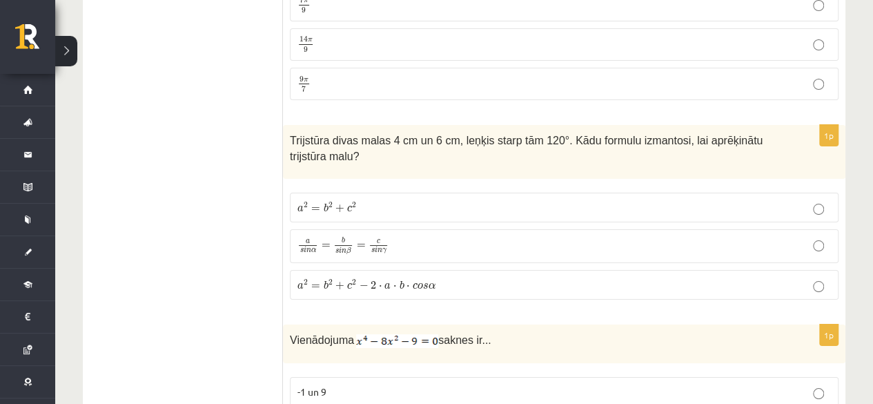
click at [444, 200] on p "a 2 = b 2 + c 2 a 2 = b 2 + c 2" at bounding box center [563, 207] width 533 height 14
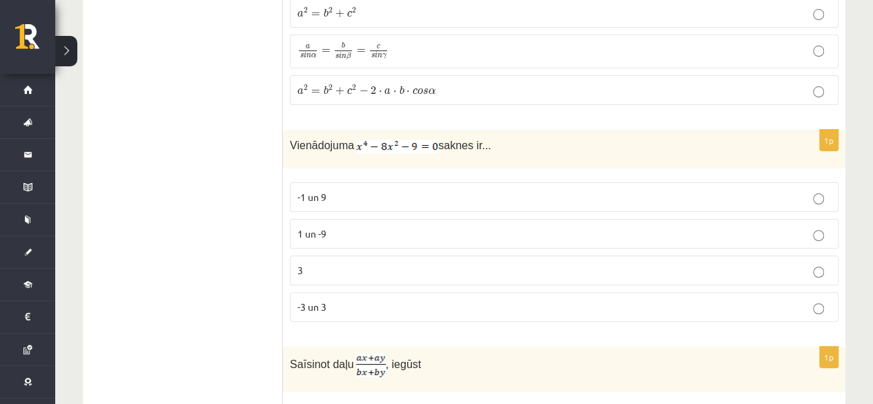
scroll to position [5344, 0]
click at [424, 298] on p "-3 un 3" at bounding box center [563, 305] width 533 height 14
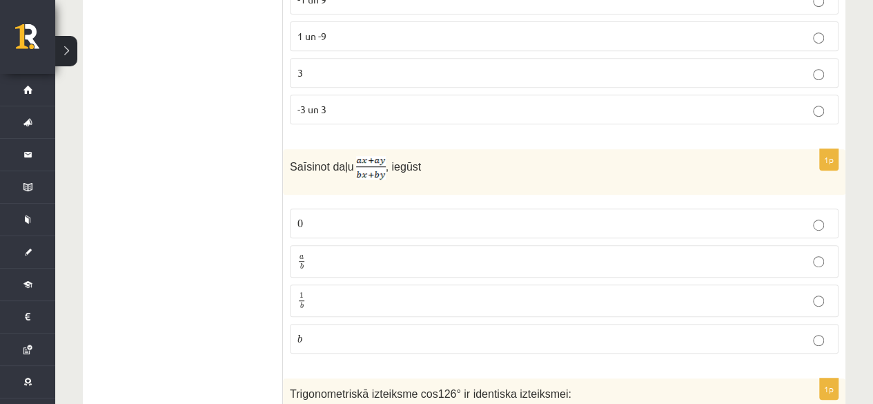
scroll to position [5541, 0]
click at [424, 291] on p "1 b 1 b" at bounding box center [563, 299] width 533 height 17
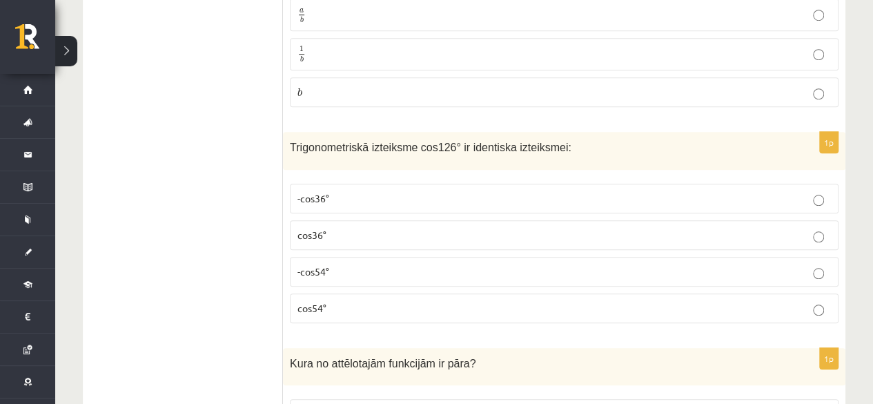
scroll to position [5788, 0]
click at [435, 182] on label "-cos36°" at bounding box center [564, 197] width 549 height 30
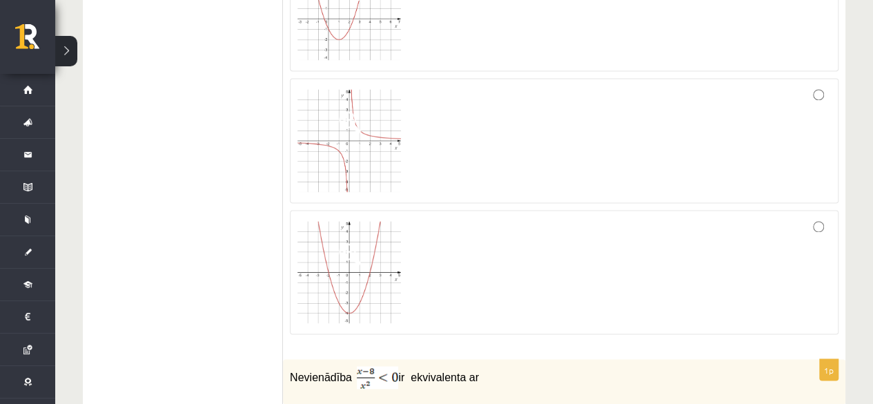
scroll to position [6246, 0]
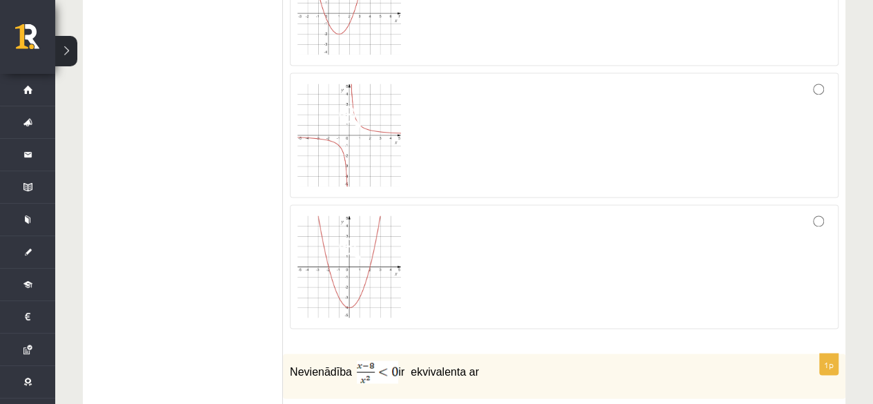
click at [533, 80] on div at bounding box center [563, 135] width 533 height 110
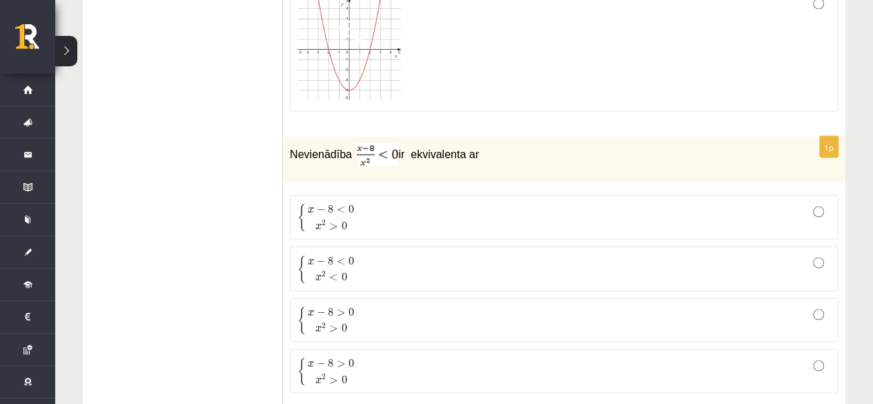
scroll to position [6468, 0]
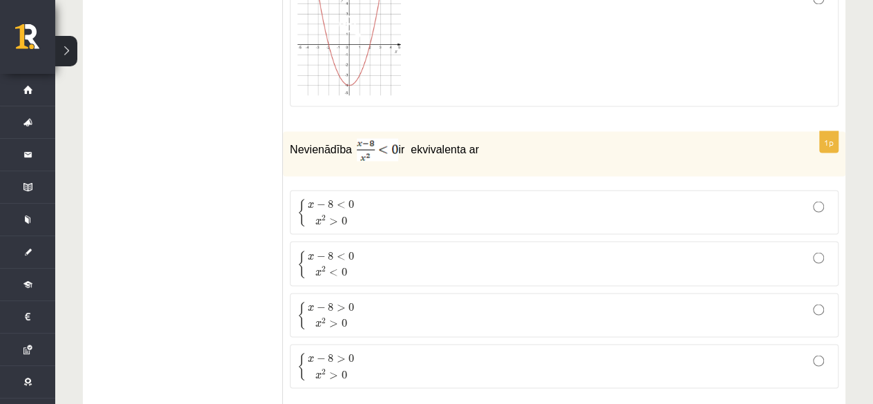
click at [524, 248] on p "{ x − 8 < 0 x 2 < 0 { x − 8 < 0 x 2 < 0" at bounding box center [563, 262] width 533 height 29
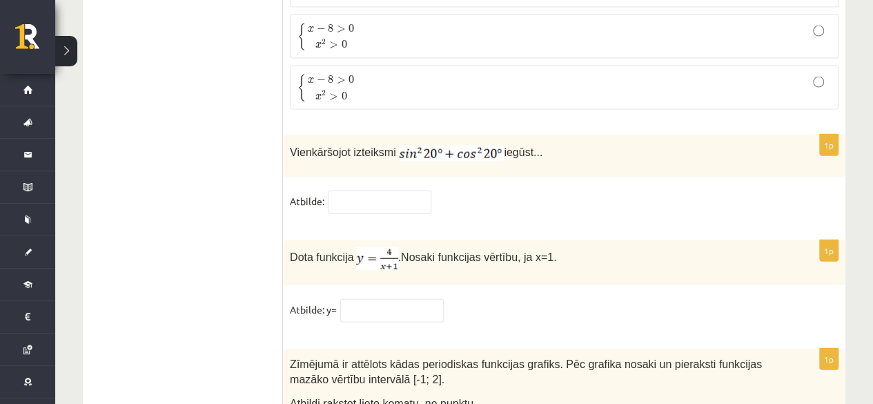
scroll to position [6759, 0]
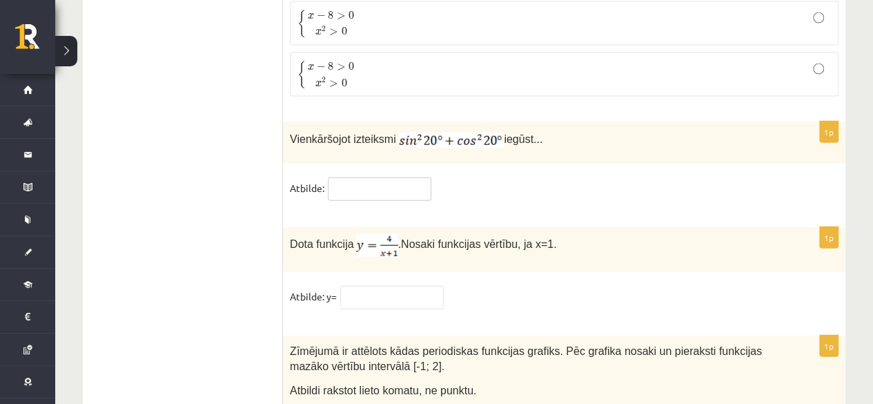
click at [395, 177] on input "text" at bounding box center [380, 188] width 104 height 23
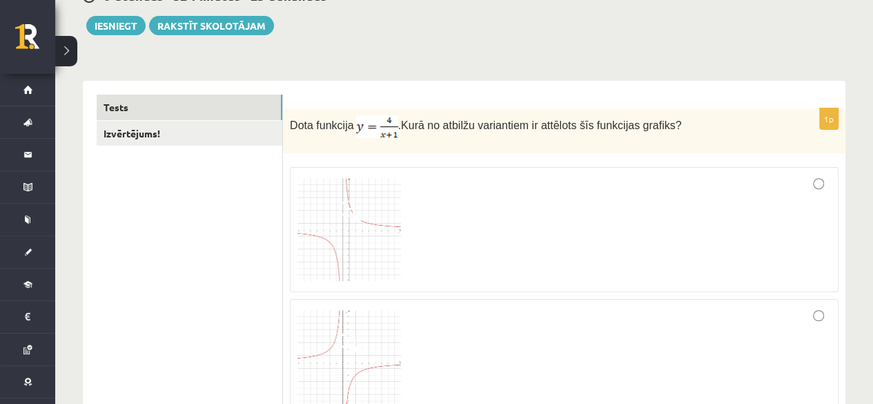
scroll to position [0, 0]
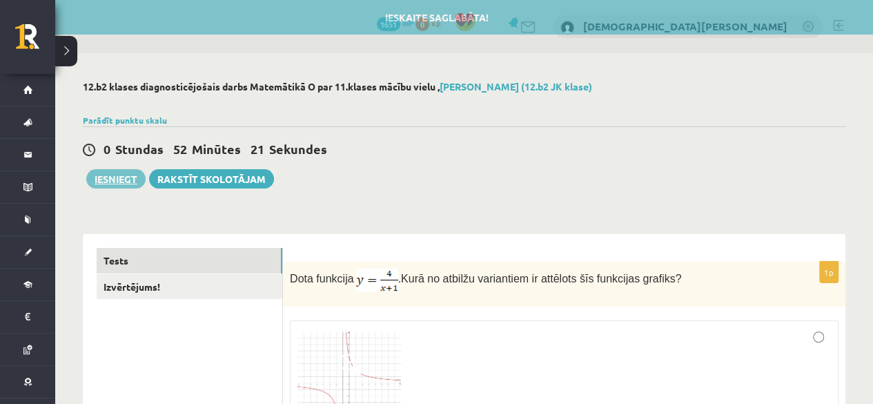
type input "*"
click at [112, 176] on button "Iesniegt" at bounding box center [115, 178] width 59 height 19
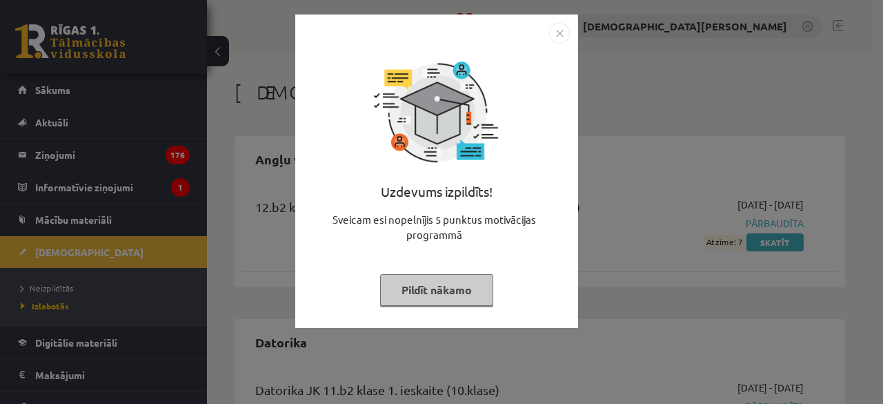
click at [563, 31] on img "Close" at bounding box center [559, 33] width 21 height 21
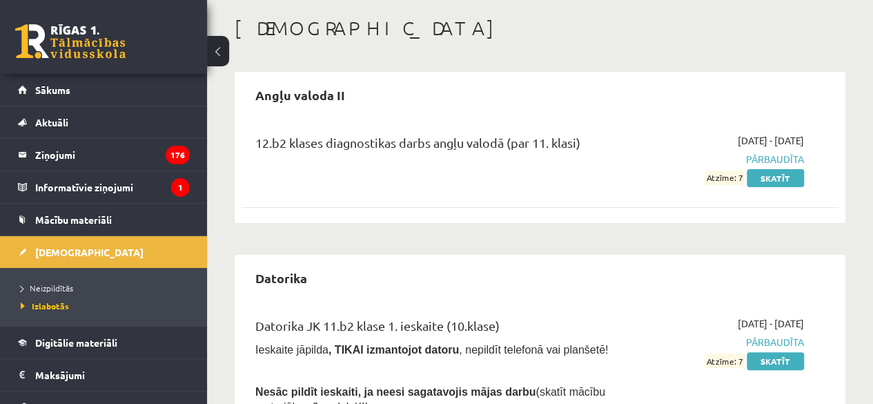
scroll to position [61, 0]
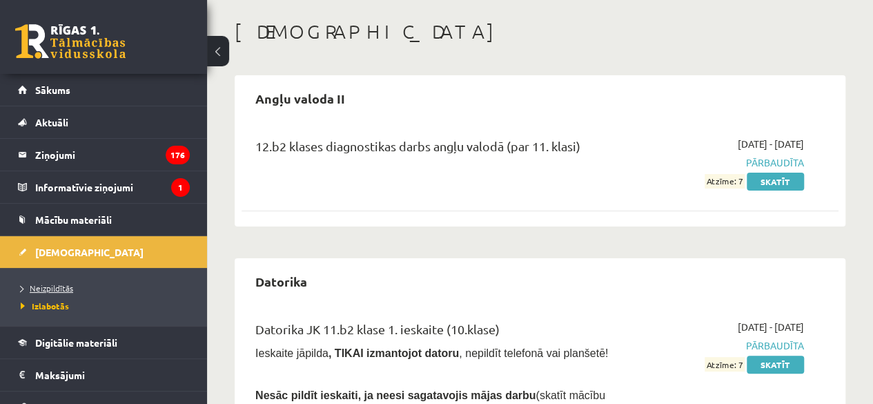
drag, startPoint x: 52, startPoint y: 276, endPoint x: 52, endPoint y: 288, distance: 11.8
click at [52, 288] on ul "Neizpildītās Izlabotās" at bounding box center [103, 297] width 207 height 58
click at [52, 288] on span "Neizpildītās" at bounding box center [47, 287] width 52 height 11
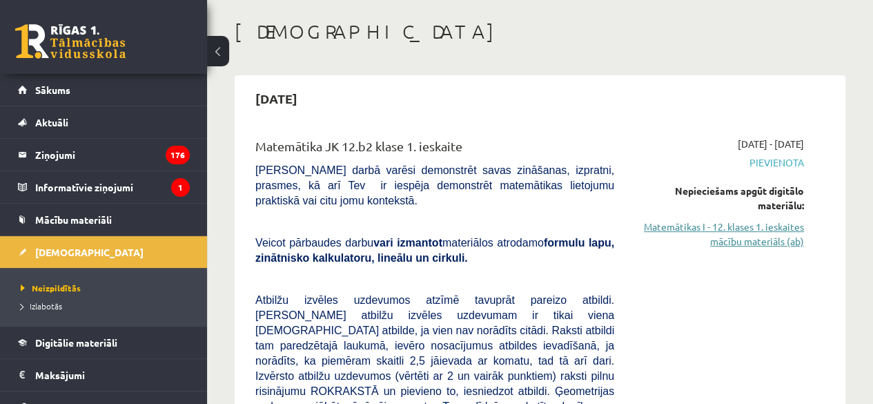
click at [772, 229] on link "Matemātikas I - 12. klases 1. ieskaites mācību materiāls (ab)" at bounding box center [719, 233] width 169 height 29
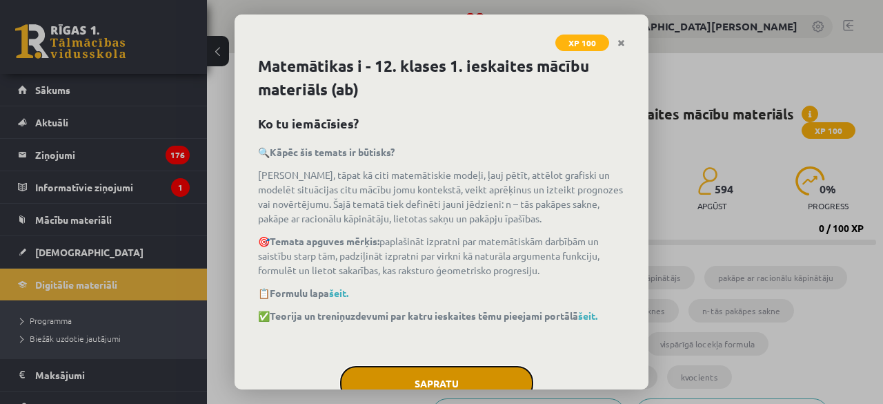
click at [433, 369] on button "Sapratu" at bounding box center [436, 383] width 193 height 35
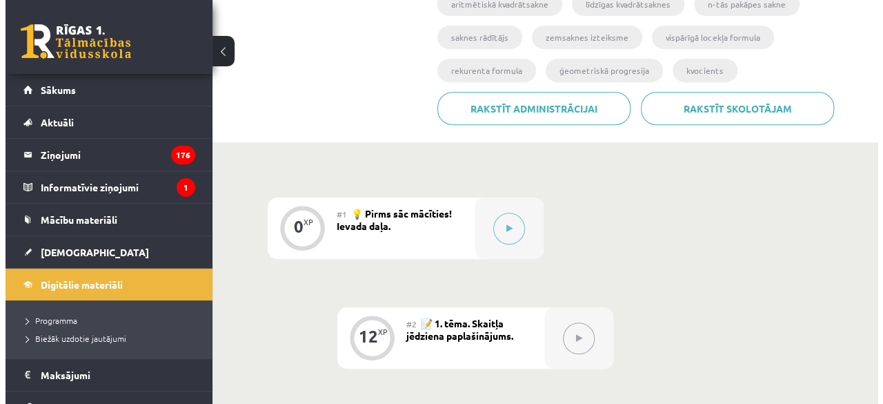
scroll to position [279, 0]
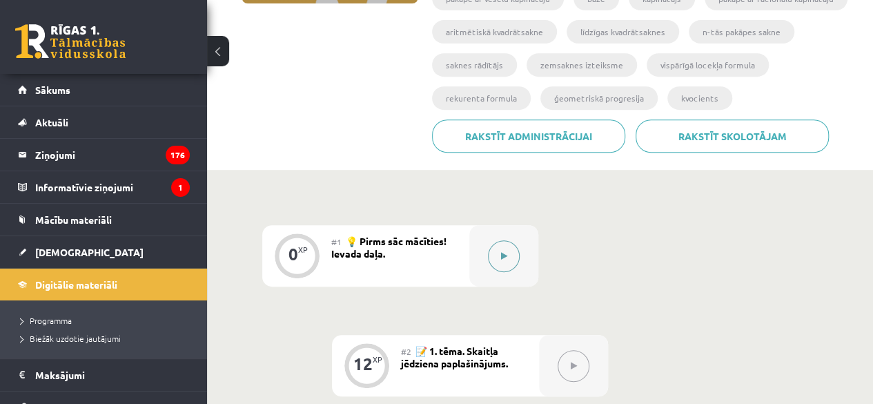
click at [515, 254] on button at bounding box center [504, 256] width 32 height 32
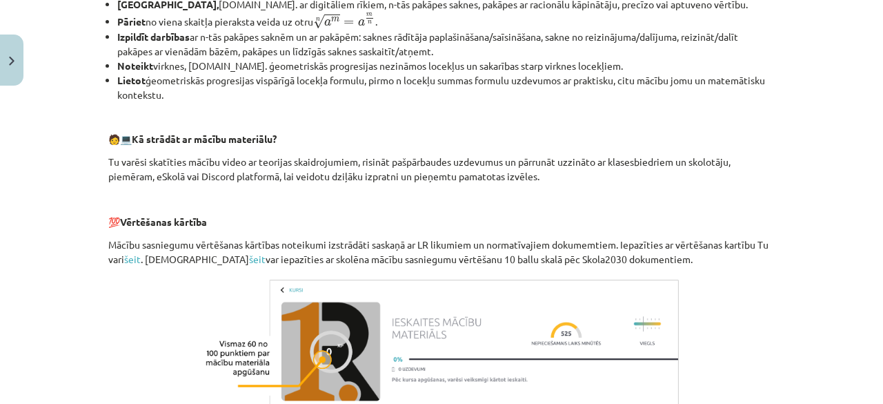
scroll to position [705, 0]
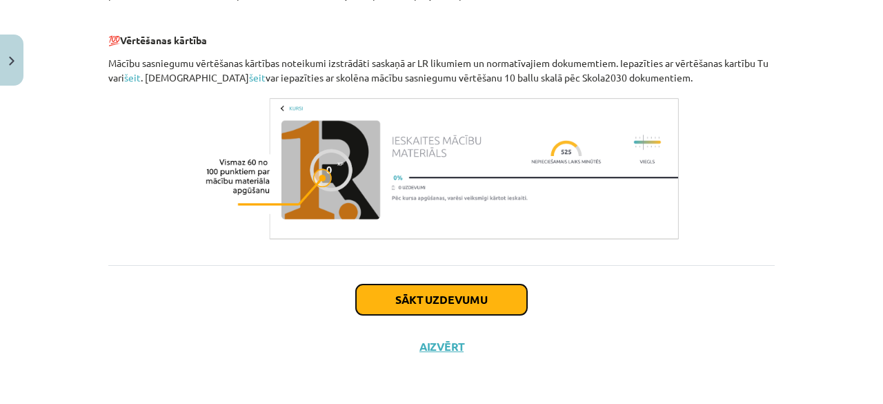
click at [469, 294] on button "Sākt uzdevumu" at bounding box center [441, 299] width 171 height 30
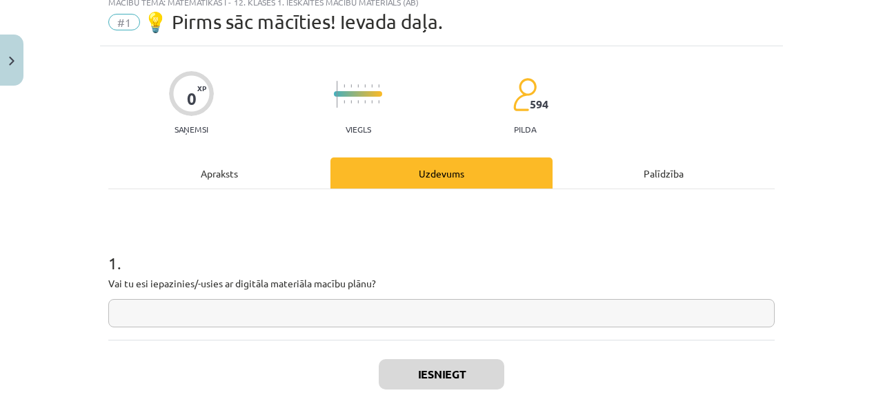
scroll to position [35, 0]
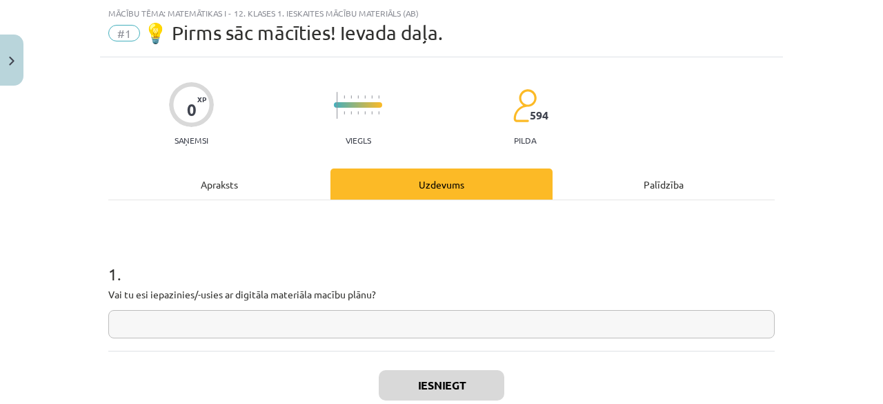
click at [380, 328] on input "text" at bounding box center [441, 324] width 667 height 28
type input "*"
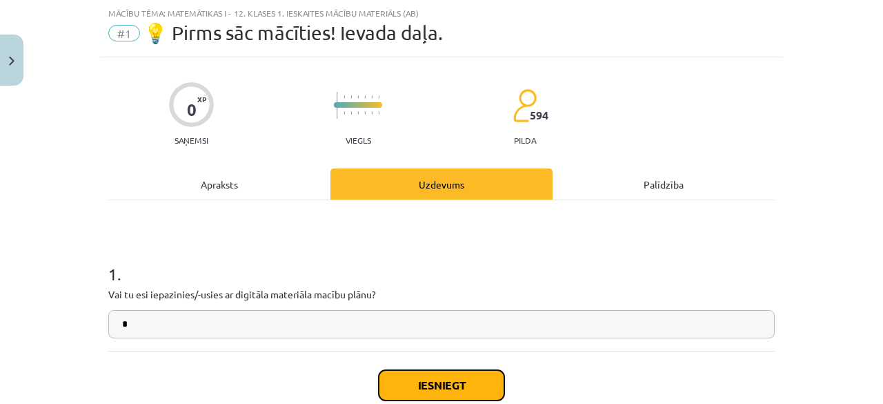
click at [398, 379] on button "Iesniegt" at bounding box center [442, 385] width 126 height 30
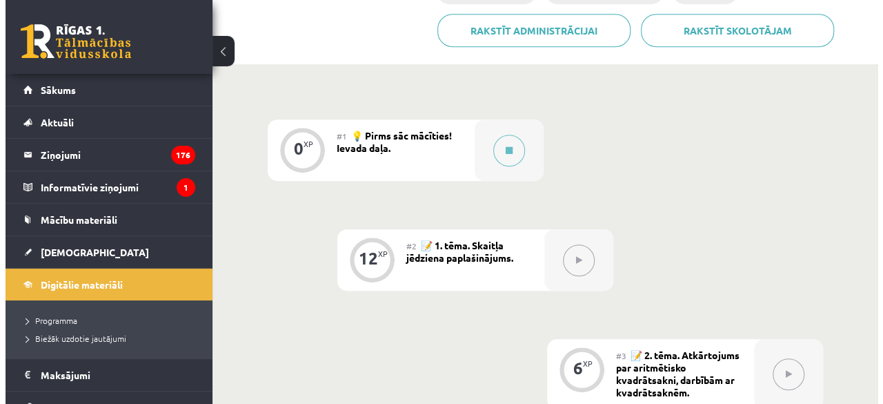
scroll to position [386, 0]
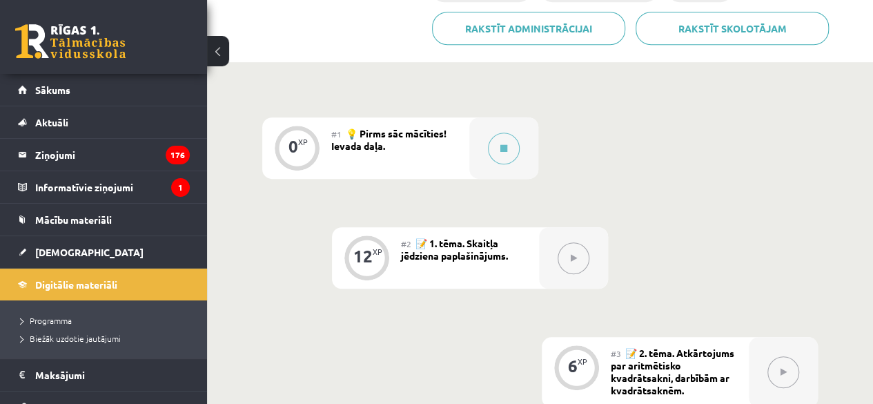
click at [576, 266] on button at bounding box center [574, 258] width 32 height 32
click at [504, 155] on button at bounding box center [504, 149] width 32 height 32
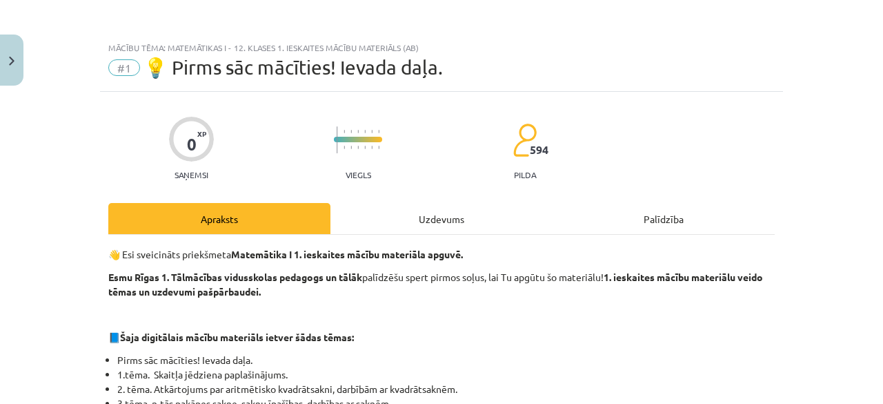
click at [446, 220] on div "Uzdevums" at bounding box center [442, 218] width 222 height 31
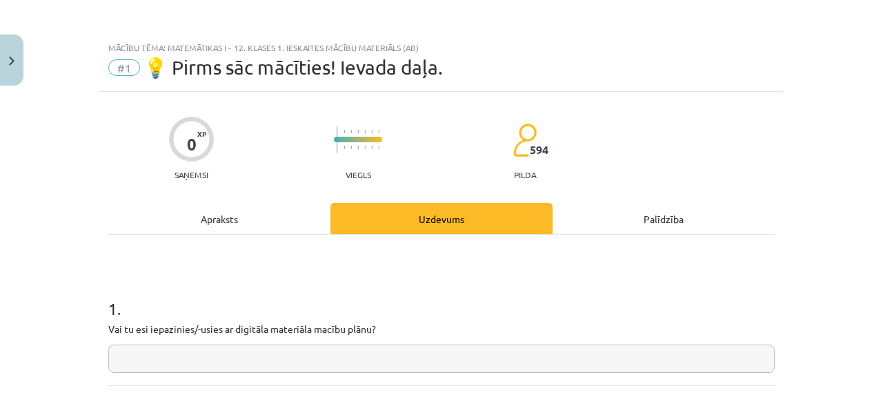
scroll to position [35, 0]
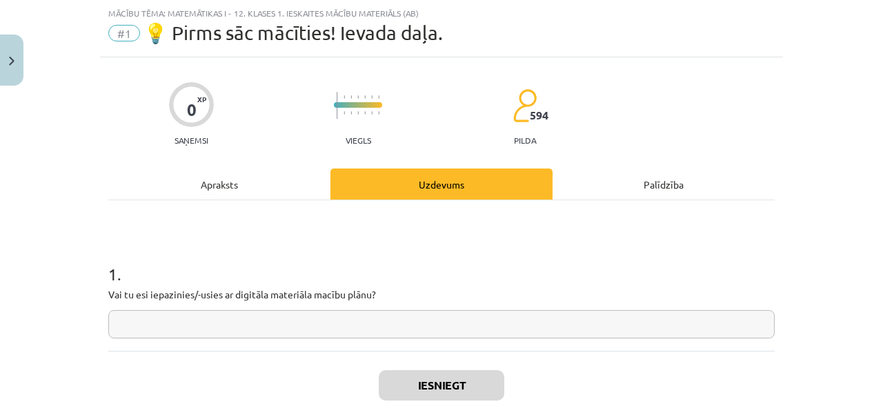
click at [382, 331] on input "text" at bounding box center [441, 324] width 667 height 28
type input "*"
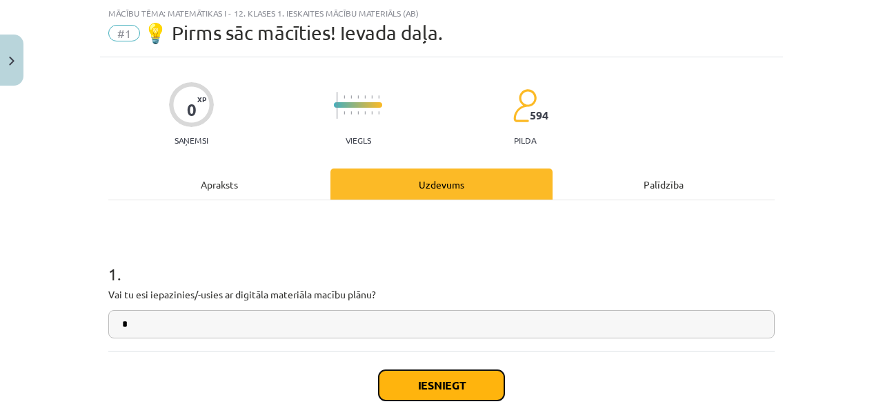
click at [412, 384] on button "Iesniegt" at bounding box center [442, 385] width 126 height 30
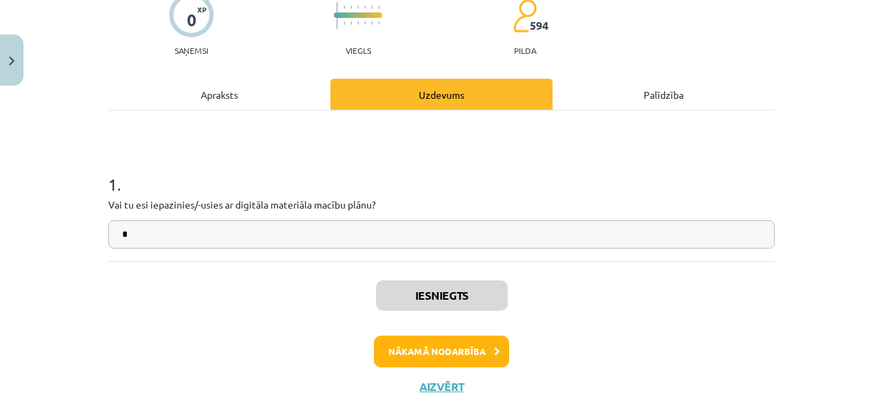
scroll to position [148, 0]
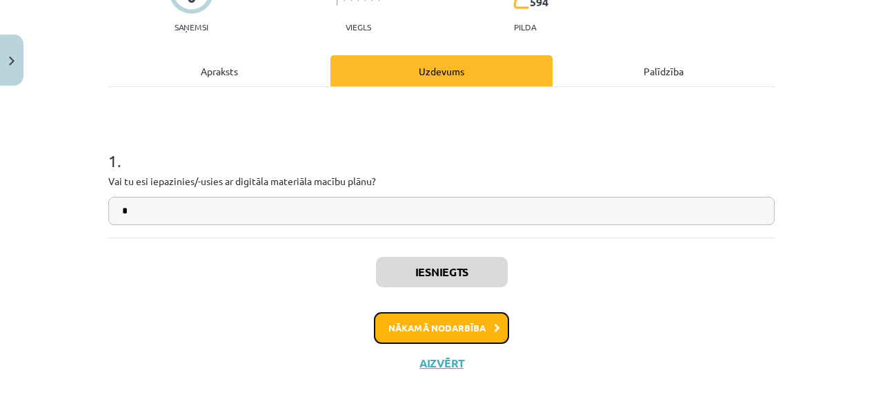
click at [413, 319] on button "Nākamā nodarbība" at bounding box center [441, 328] width 135 height 32
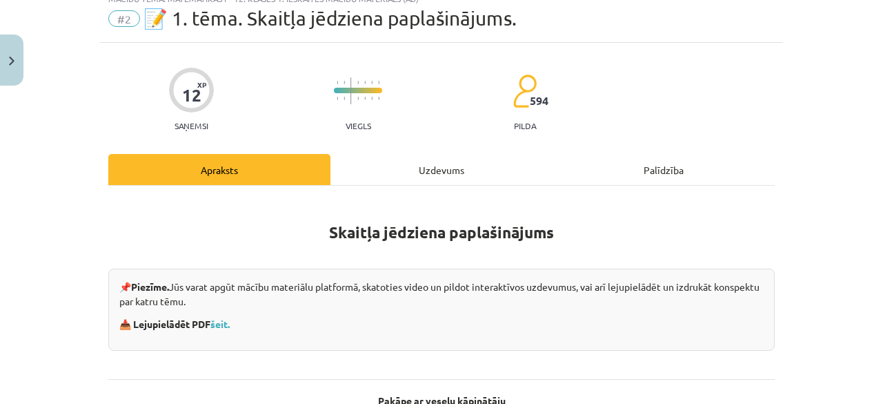
scroll to position [48, 0]
click at [428, 168] on div "Uzdevums" at bounding box center [442, 170] width 222 height 31
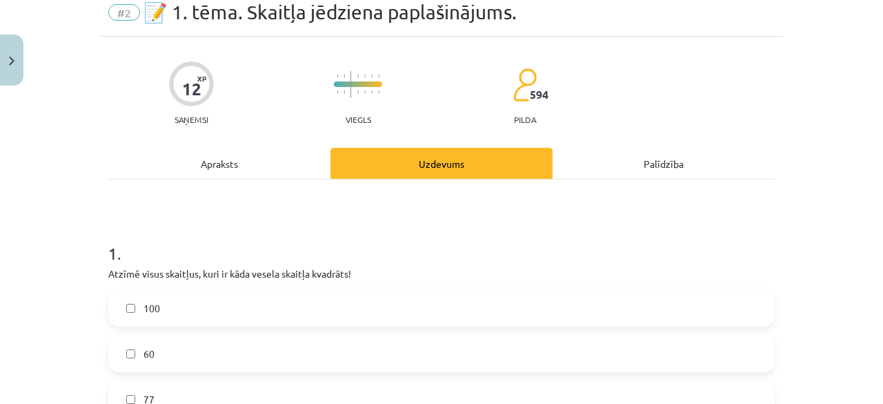
scroll to position [0, 0]
